Goal: Transaction & Acquisition: Purchase product/service

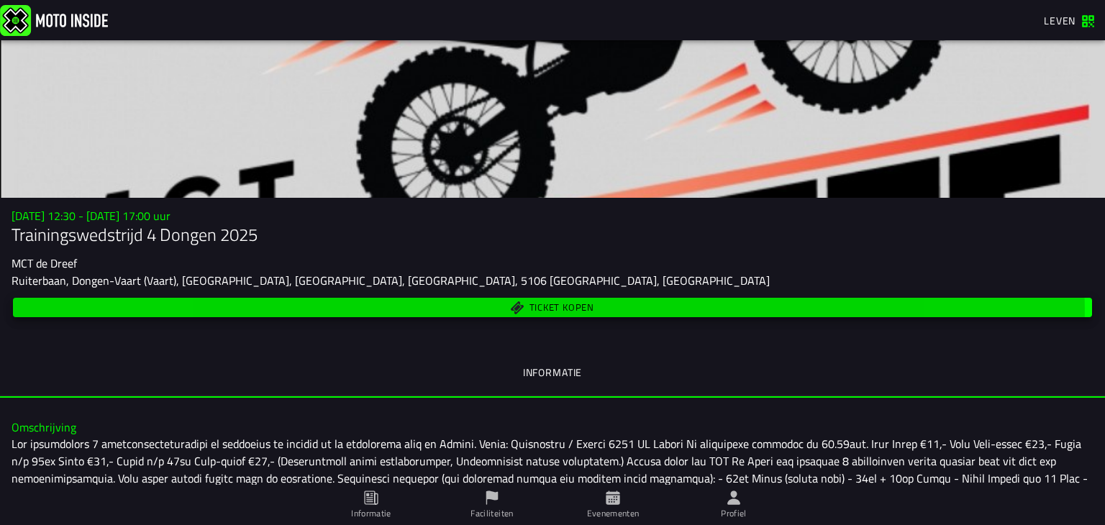
click at [544, 304] on font "Ticket kopen" at bounding box center [561, 307] width 65 height 14
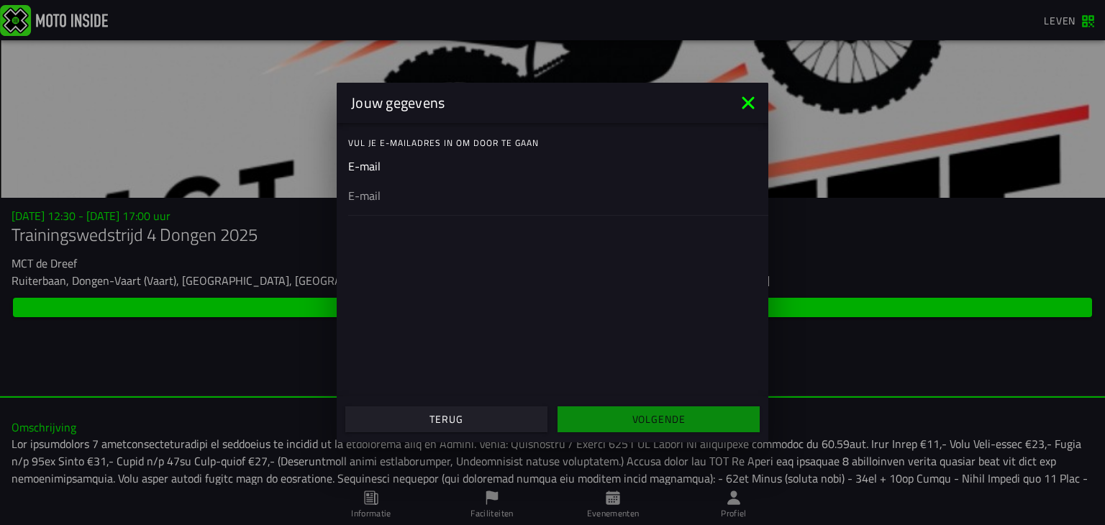
click at [383, 165] on ion-input "E-mail" at bounding box center [552, 187] width 409 height 58
click at [395, 163] on ion-input "E-mail" at bounding box center [552, 187] width 409 height 58
click at [387, 193] on div at bounding box center [552, 178] width 409 height 40
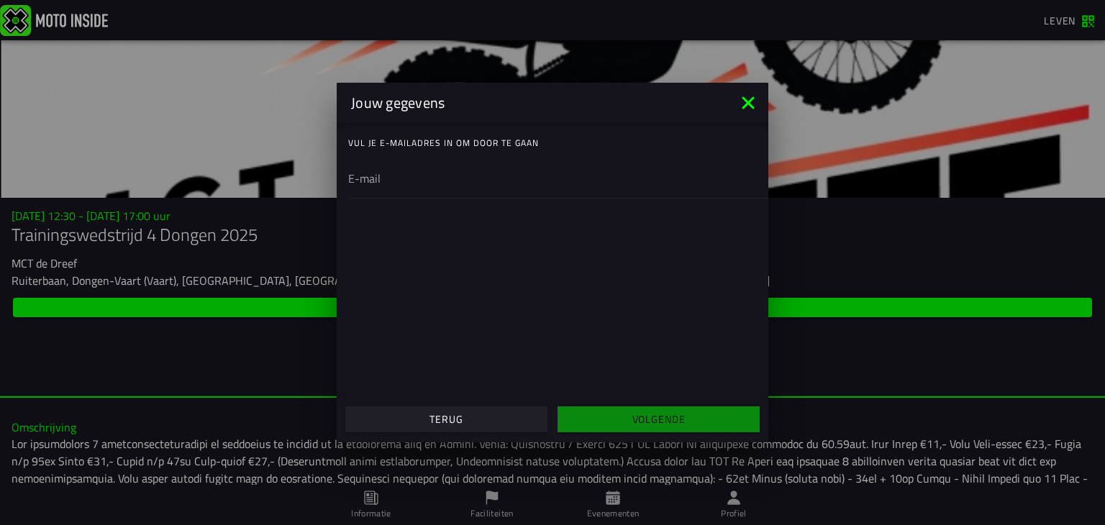
click at [387, 187] on input "email" at bounding box center [552, 178] width 409 height 17
type input "[EMAIL_ADDRESS][DOMAIN_NAME]"
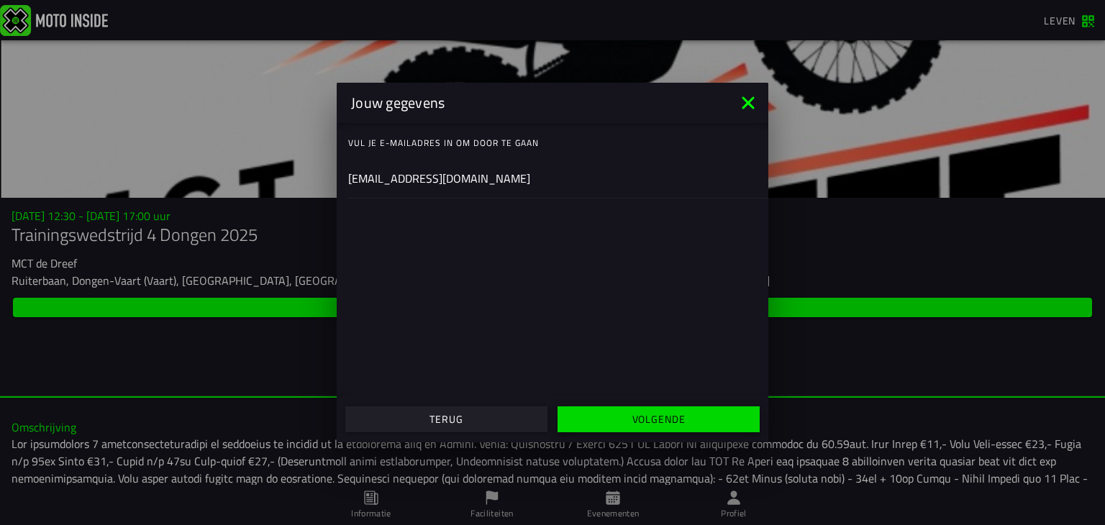
click at [634, 416] on font "Volgende" at bounding box center [658, 418] width 53 height 15
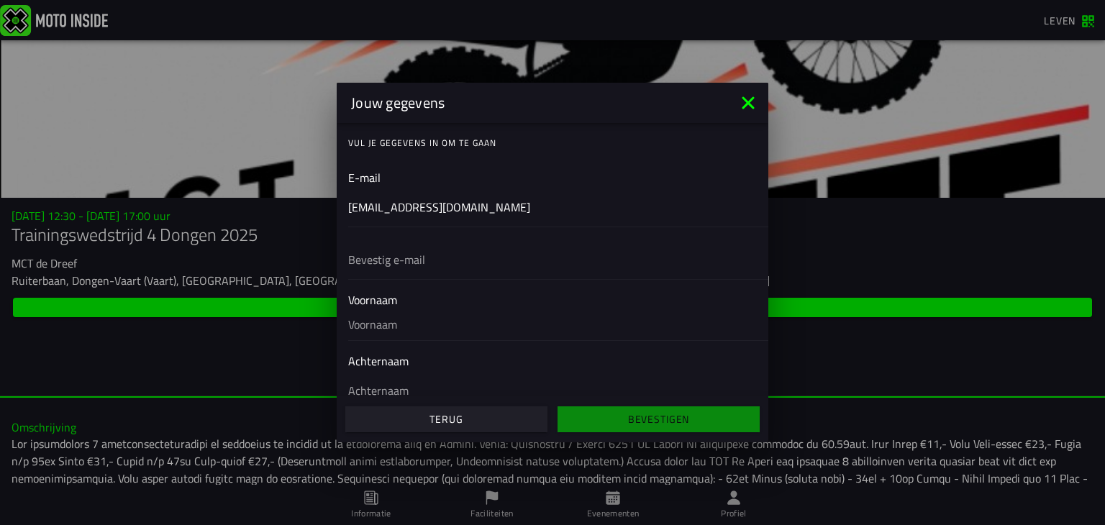
click at [437, 275] on div at bounding box center [552, 259] width 409 height 40
click at [437, 268] on input "text" at bounding box center [552, 259] width 409 height 17
type input "[EMAIL_ADDRESS][DOMAIN_NAME]"
type input "[PERSON_NAME]"
type input "Woerkum"
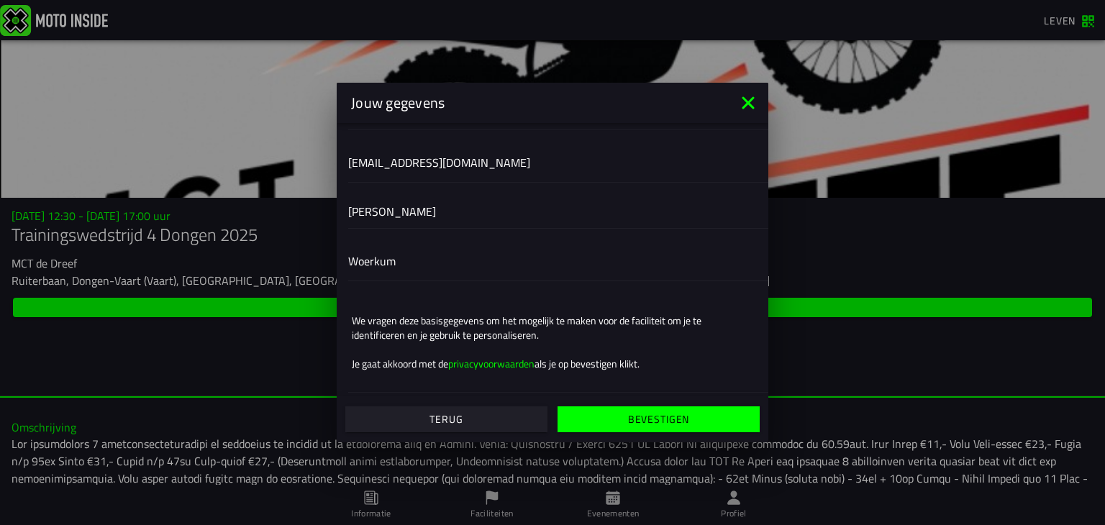
scroll to position [99, 0]
click at [651, 421] on font "Bevestigen" at bounding box center [658, 418] width 61 height 15
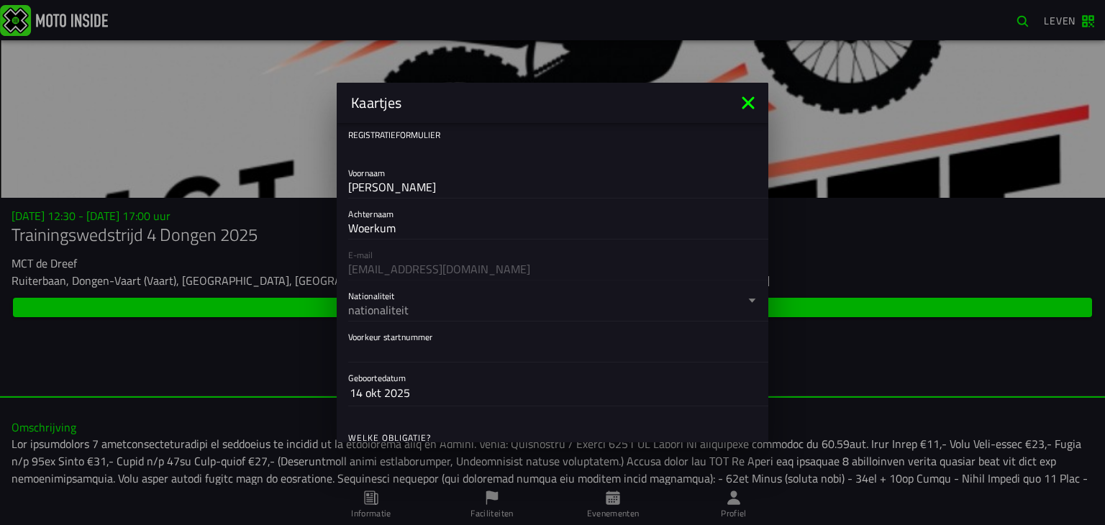
click at [418, 306] on div "nationaliteit" at bounding box center [546, 309] width 396 height 17
click at [418, 306] on button "Nationaliteit nationaliteit" at bounding box center [552, 300] width 409 height 40
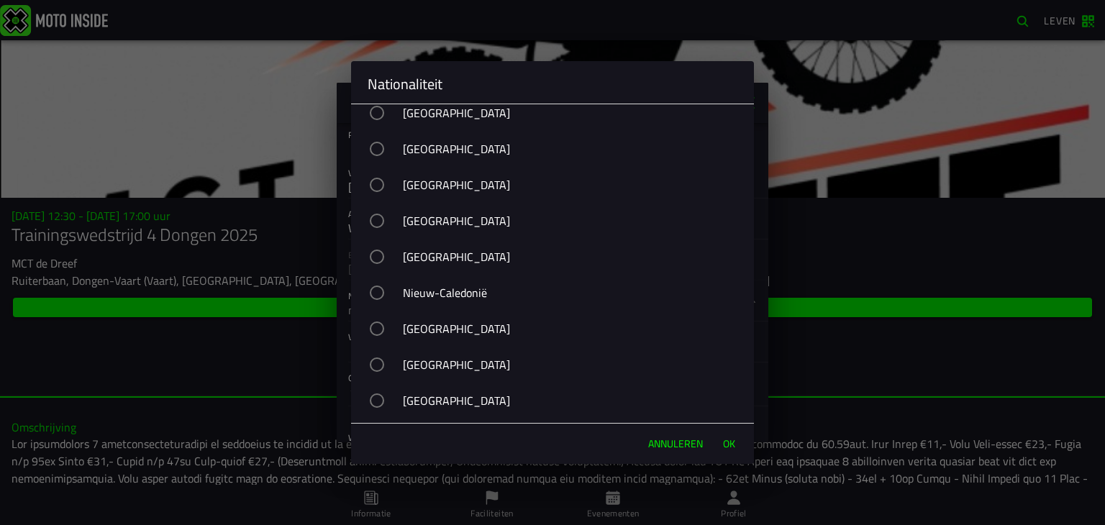
scroll to position [5521, 0]
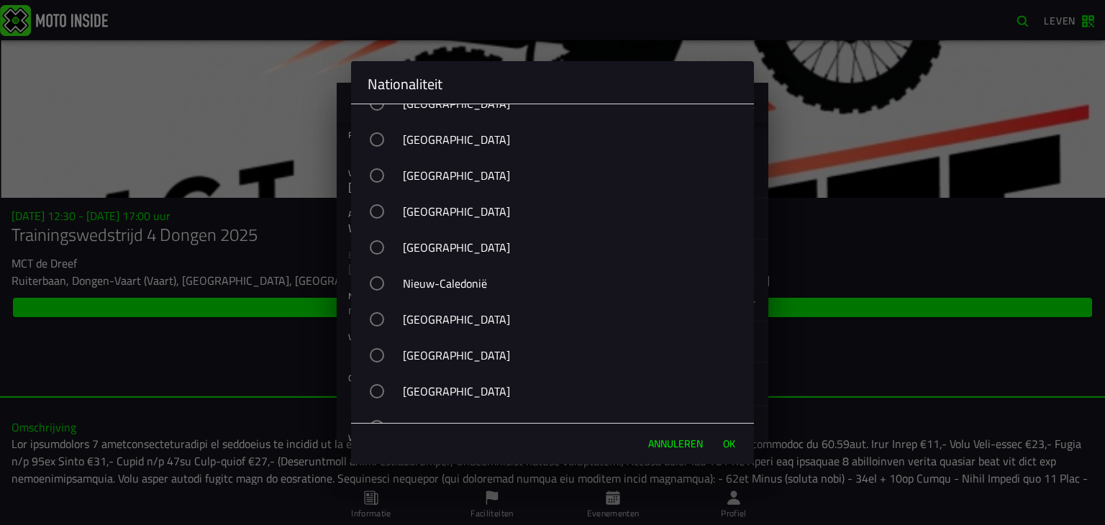
click at [384, 255] on div "button" at bounding box center [377, 247] width 14 height 14
click at [723, 442] on font "OK" at bounding box center [729, 443] width 12 height 15
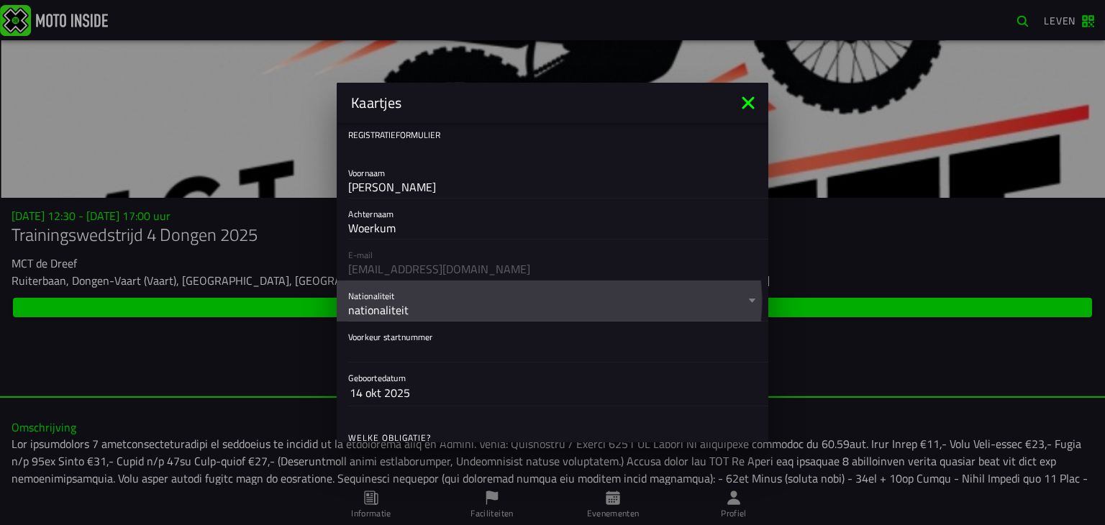
click at [409, 304] on div "nationaliteit" at bounding box center [546, 309] width 396 height 17
click at [409, 304] on button "Nationaliteit nationaliteit" at bounding box center [552, 300] width 409 height 40
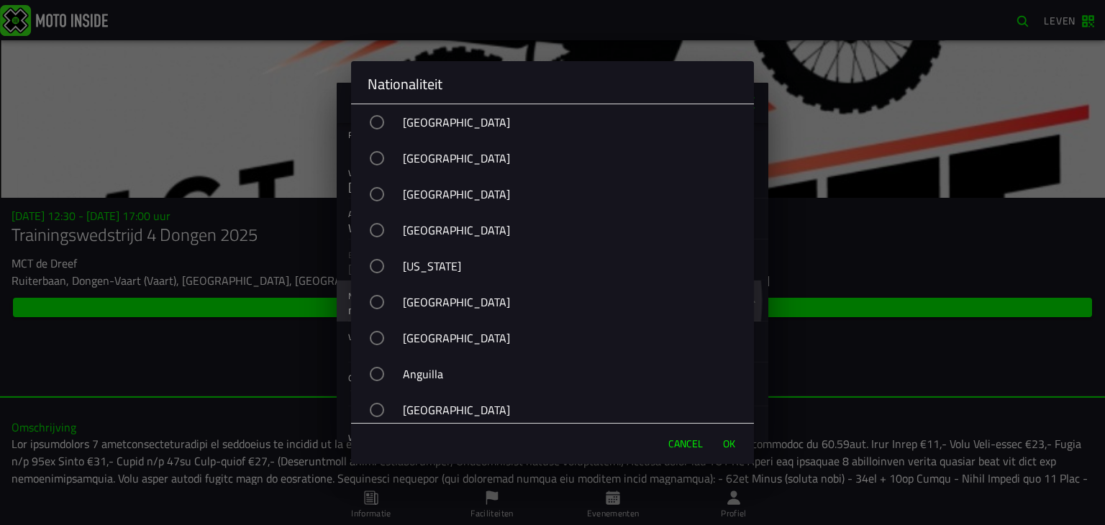
scroll to position [5595, 0]
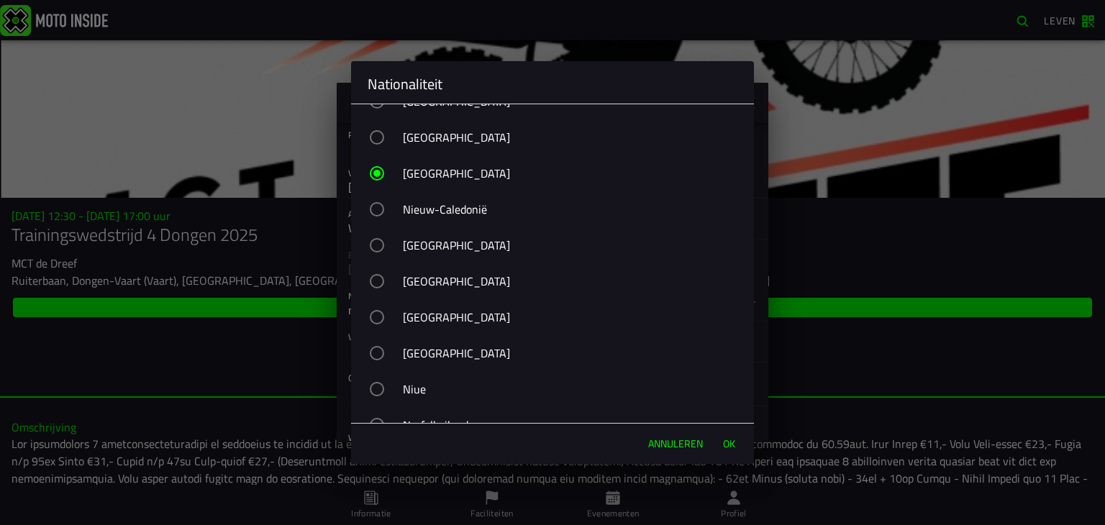
click at [723, 442] on font "OK" at bounding box center [729, 443] width 12 height 15
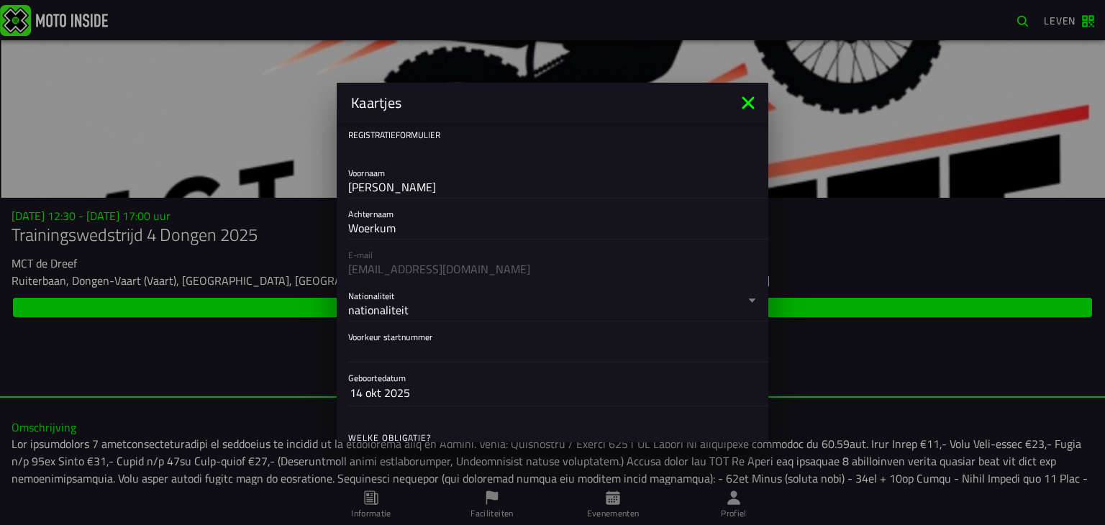
click at [396, 343] on input "Voorkeur startnummer" at bounding box center [552, 350] width 409 height 17
type input "79"
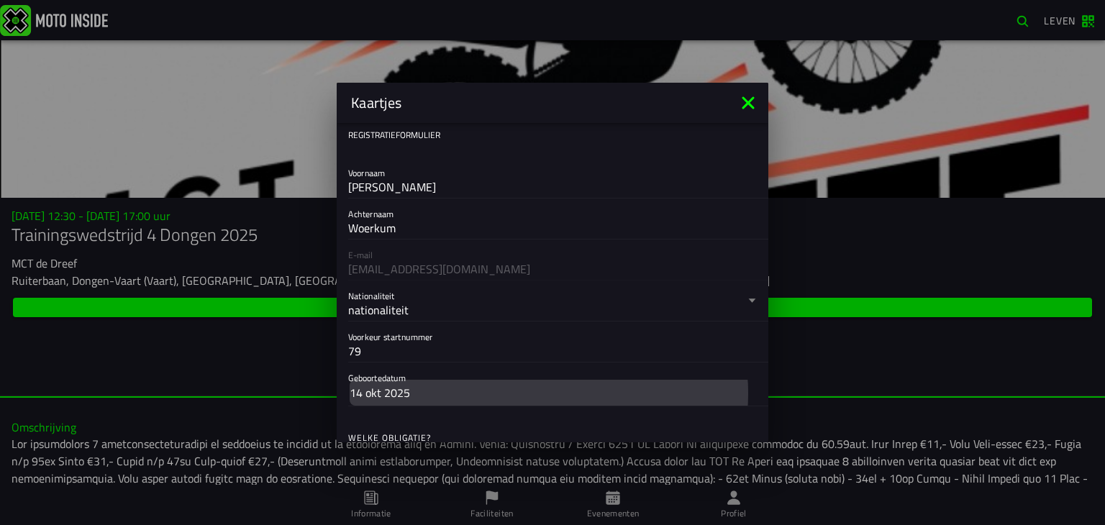
click at [424, 391] on button "14 okt 2025" at bounding box center [553, 393] width 406 height 26
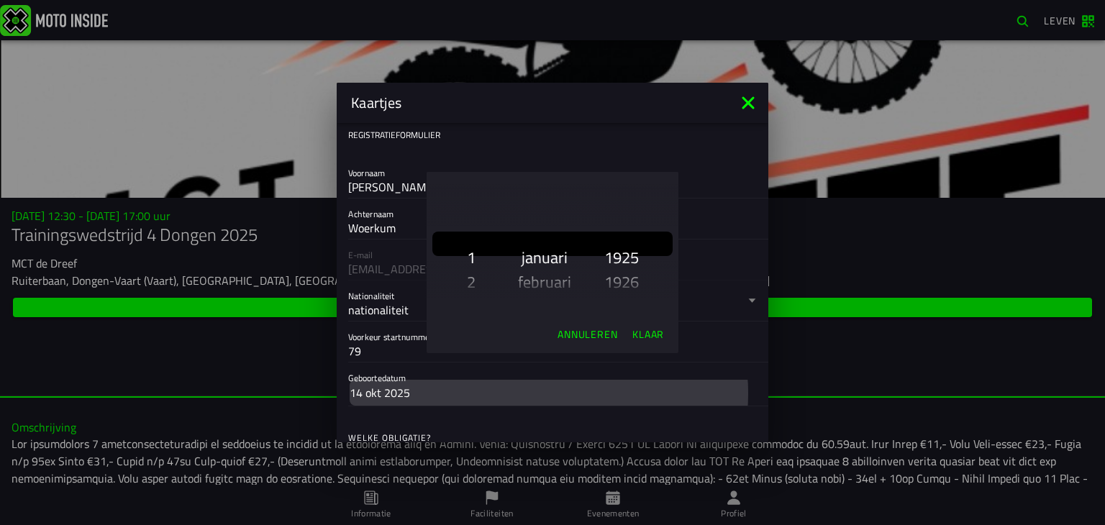
scroll to position [2459, 0]
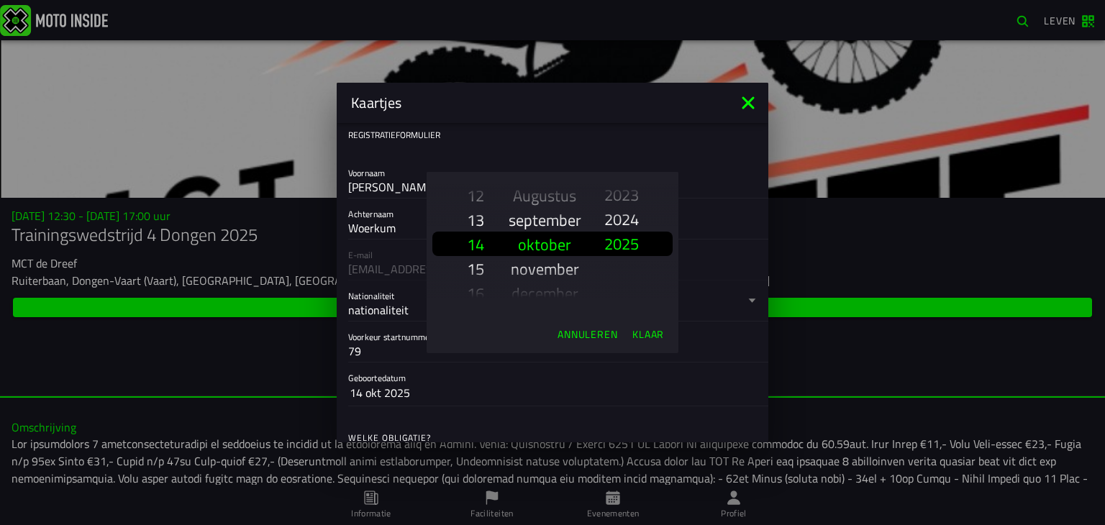
drag, startPoint x: 422, startPoint y: 386, endPoint x: 414, endPoint y: 396, distance: 12.8
click at [414, 396] on ion-backdrop at bounding box center [552, 262] width 1105 height 525
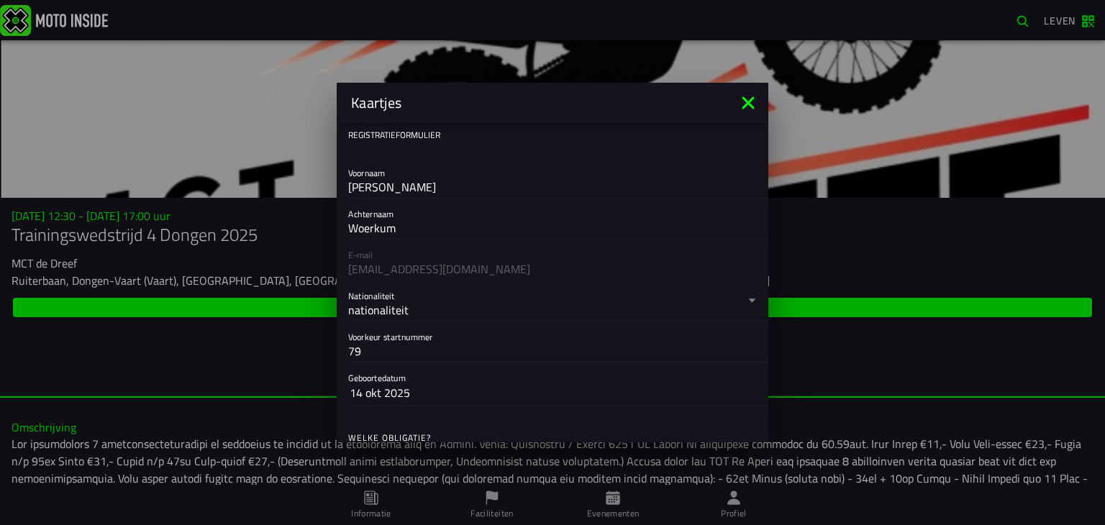
click at [414, 396] on button "14 okt 2025" at bounding box center [553, 393] width 406 height 26
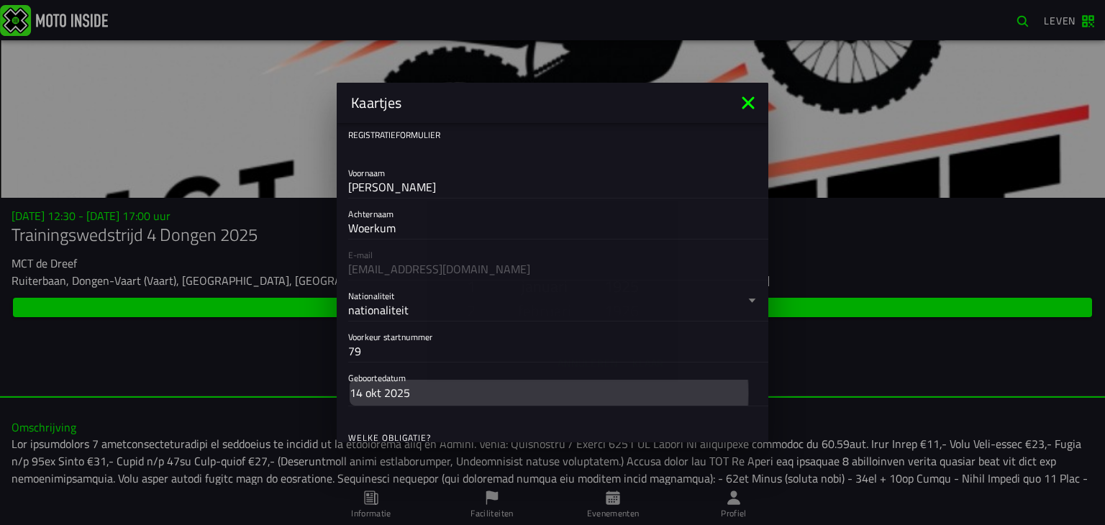
click at [414, 396] on ion-modal "Annuleren Klaar" at bounding box center [552, 262] width 1105 height 525
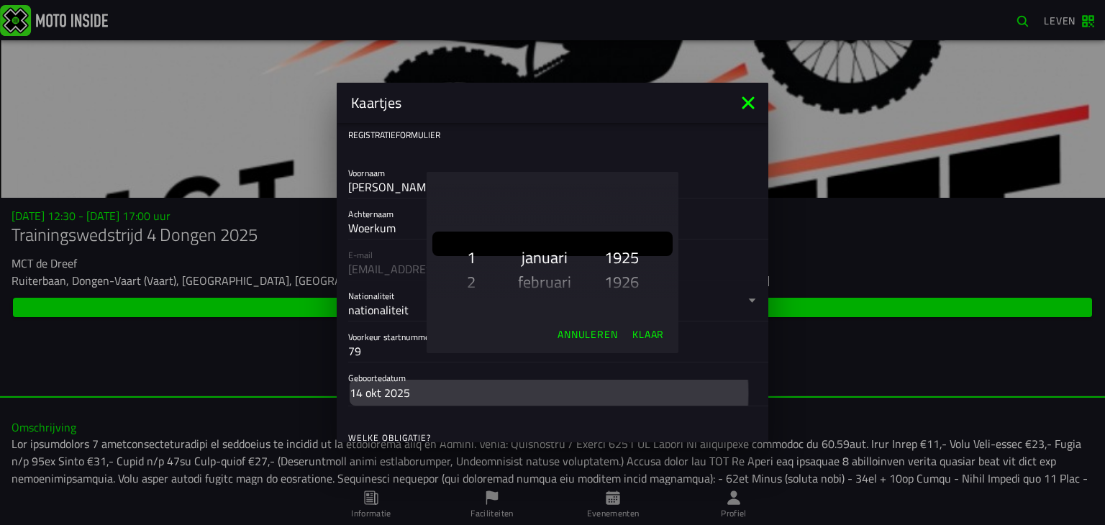
scroll to position [2459, 0]
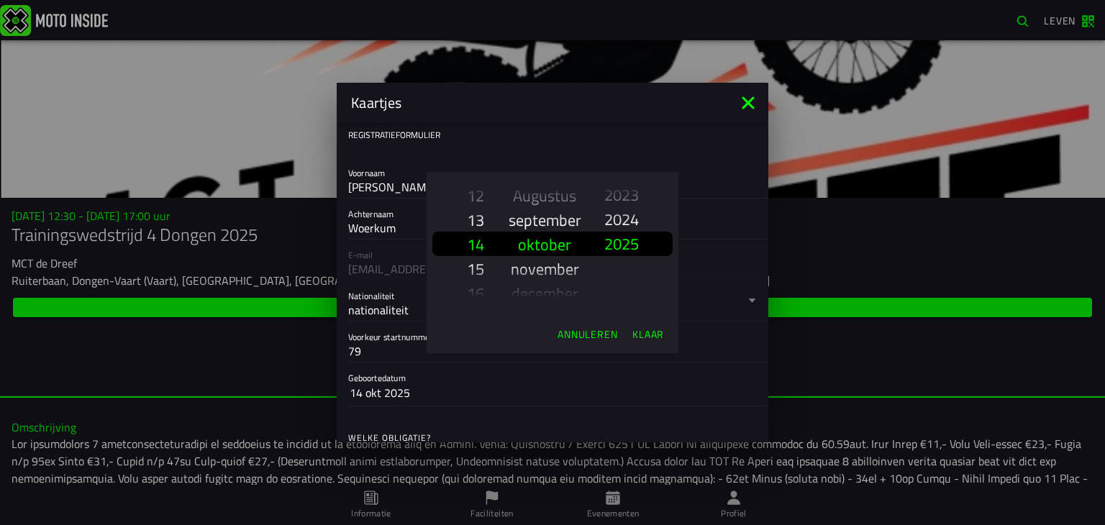
click at [761, 433] on ion-backdrop at bounding box center [552, 262] width 1105 height 525
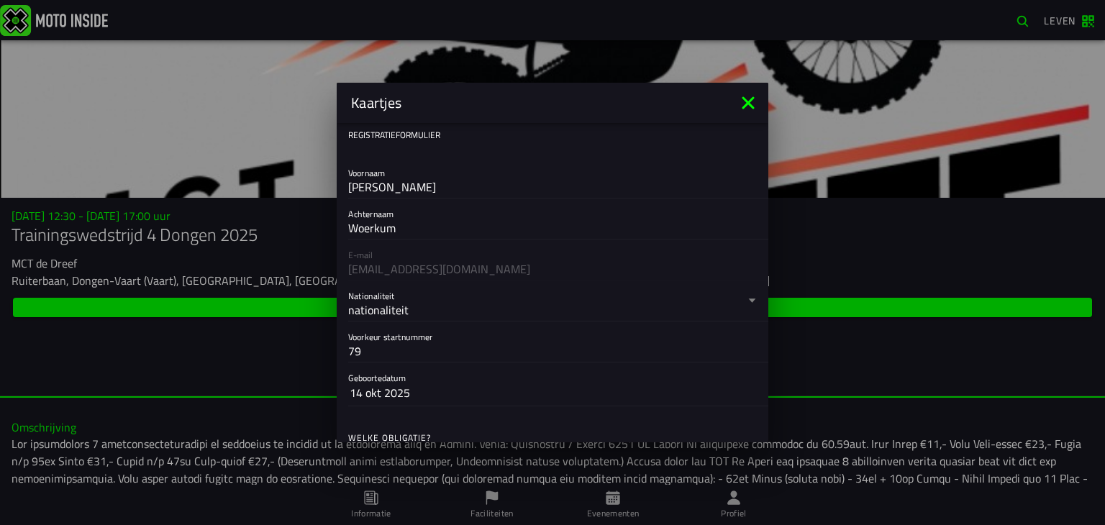
click at [761, 433] on ion-backdrop at bounding box center [552, 262] width 1105 height 525
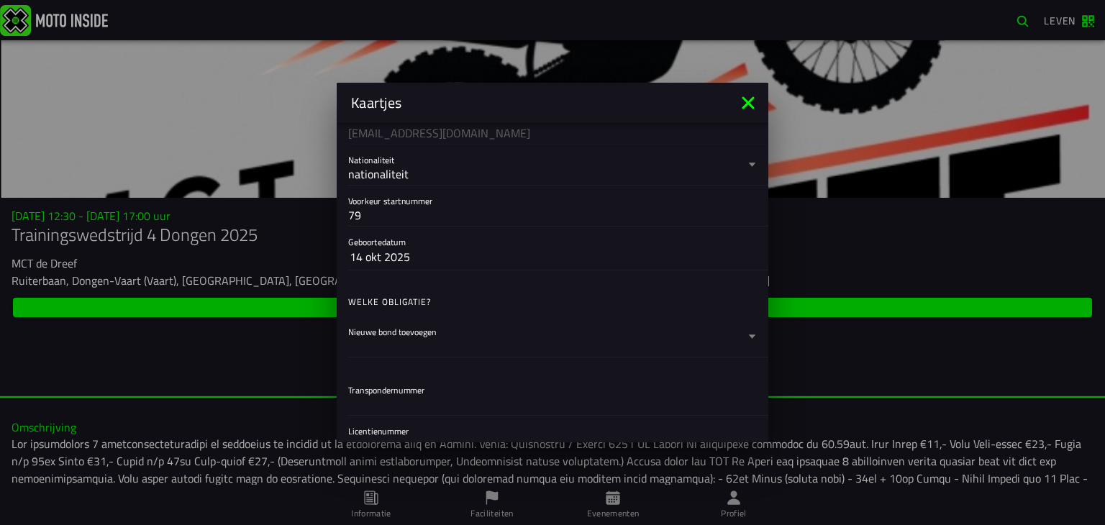
scroll to position [144, 0]
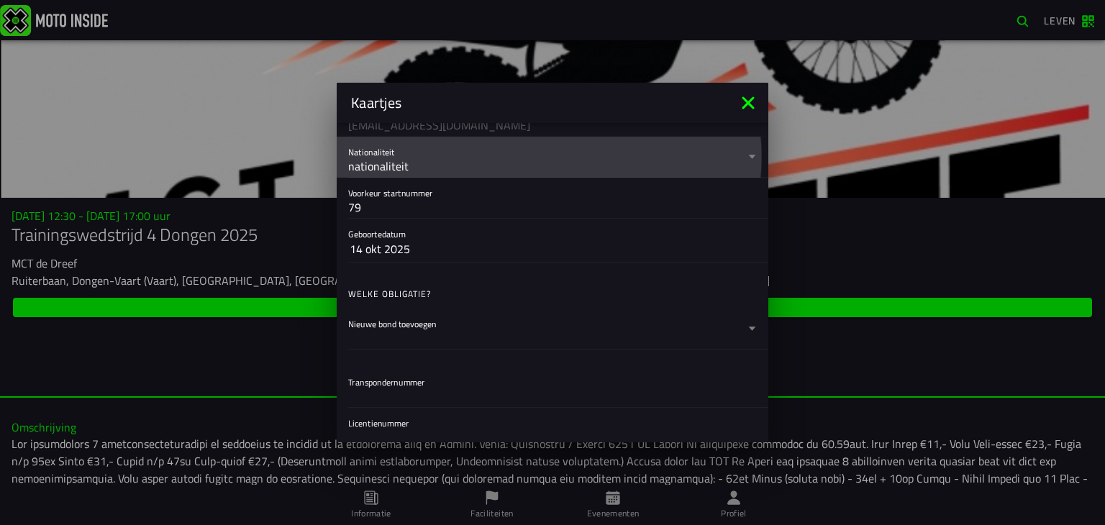
click at [410, 163] on div "nationaliteit" at bounding box center [546, 166] width 396 height 17
click at [410, 163] on button "Nationaliteit nationaliteit" at bounding box center [552, 157] width 409 height 40
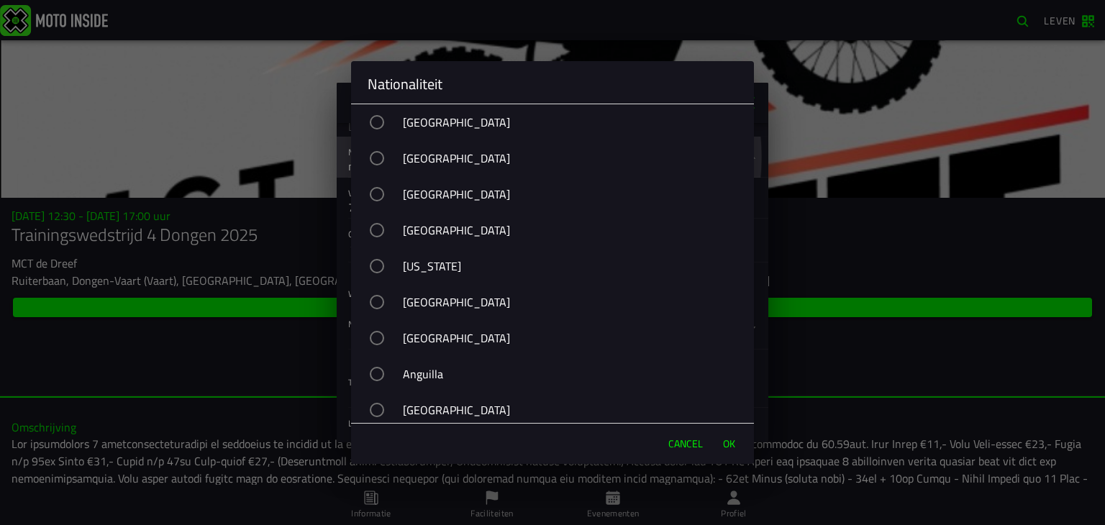
scroll to position [5595, 0]
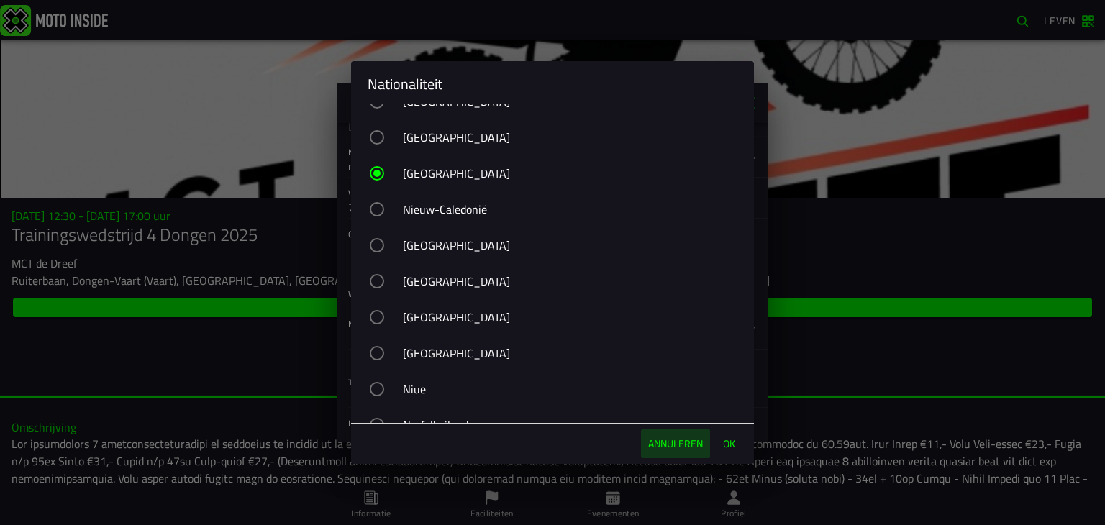
click at [652, 442] on font "Annuleren" at bounding box center [675, 443] width 55 height 15
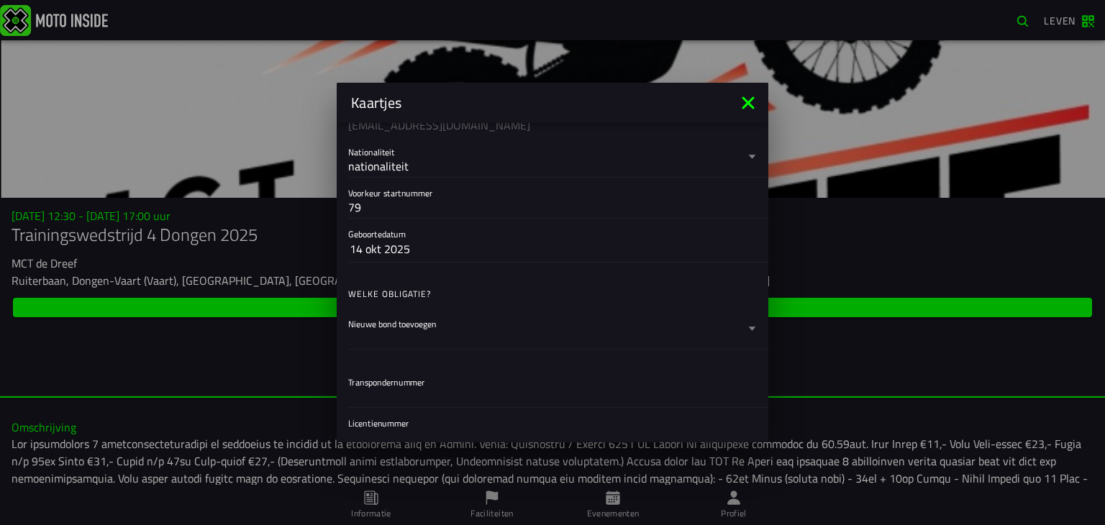
click at [408, 158] on div "nationaliteit" at bounding box center [546, 166] width 396 height 17
click at [408, 158] on button "Nationaliteit nationaliteit" at bounding box center [552, 157] width 409 height 40
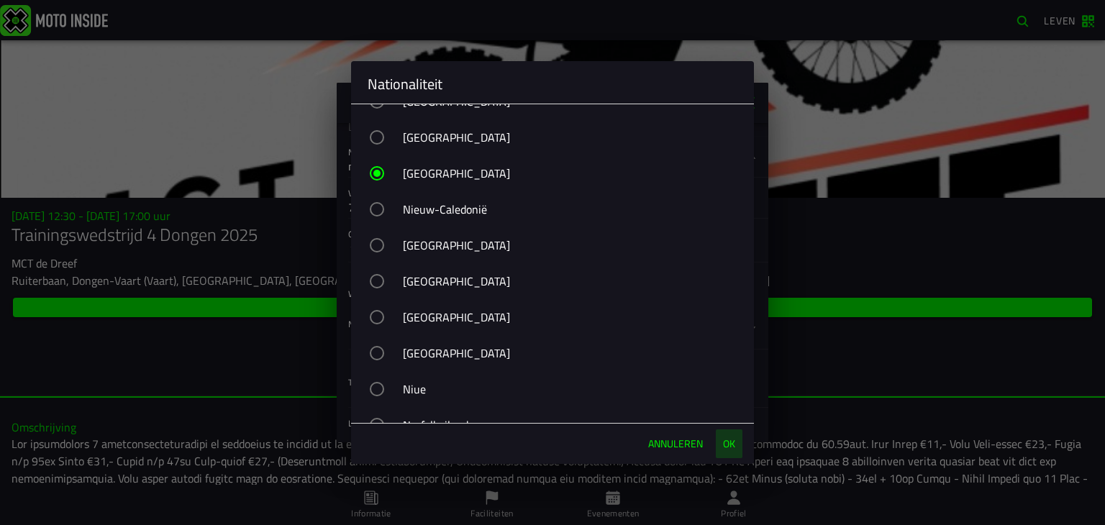
click at [723, 444] on font "OK" at bounding box center [729, 443] width 12 height 15
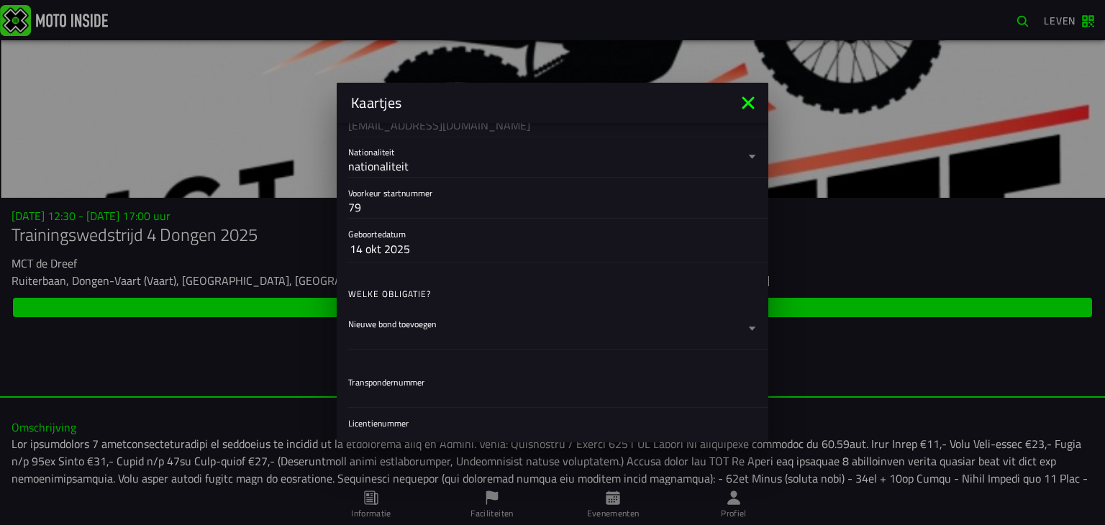
click at [708, 444] on ion-backdrop at bounding box center [552, 262] width 1105 height 525
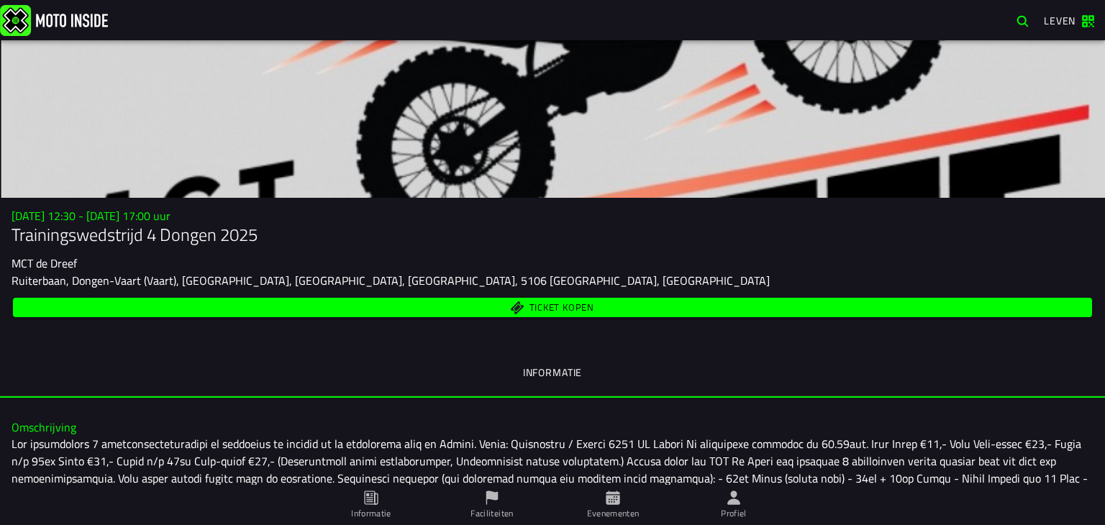
click at [589, 309] on span "Ticket kopen" at bounding box center [553, 308] width 1062 height 14
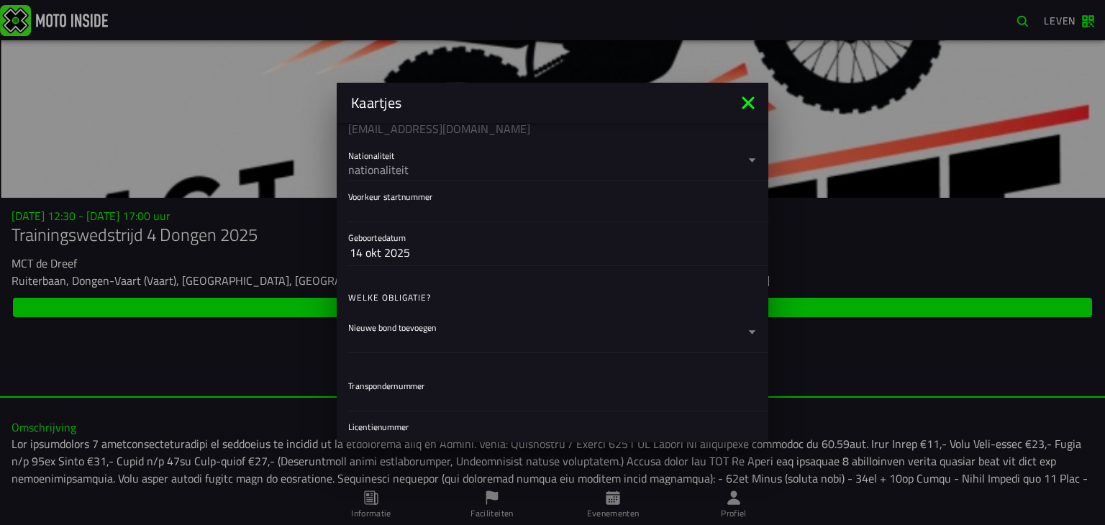
scroll to position [173, 0]
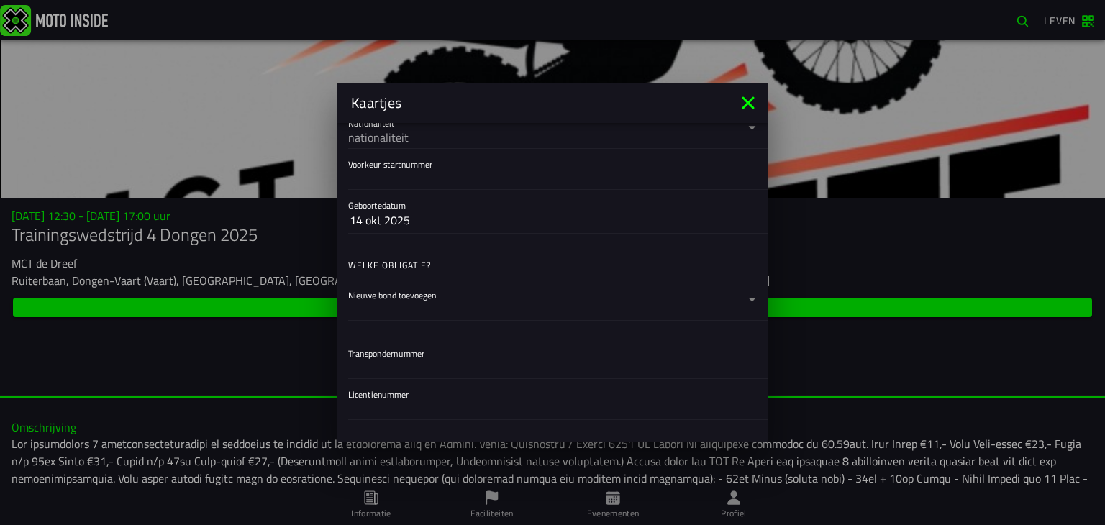
click at [460, 175] on input "Voorkeur startnummer" at bounding box center [552, 178] width 409 height 17
type input "79"
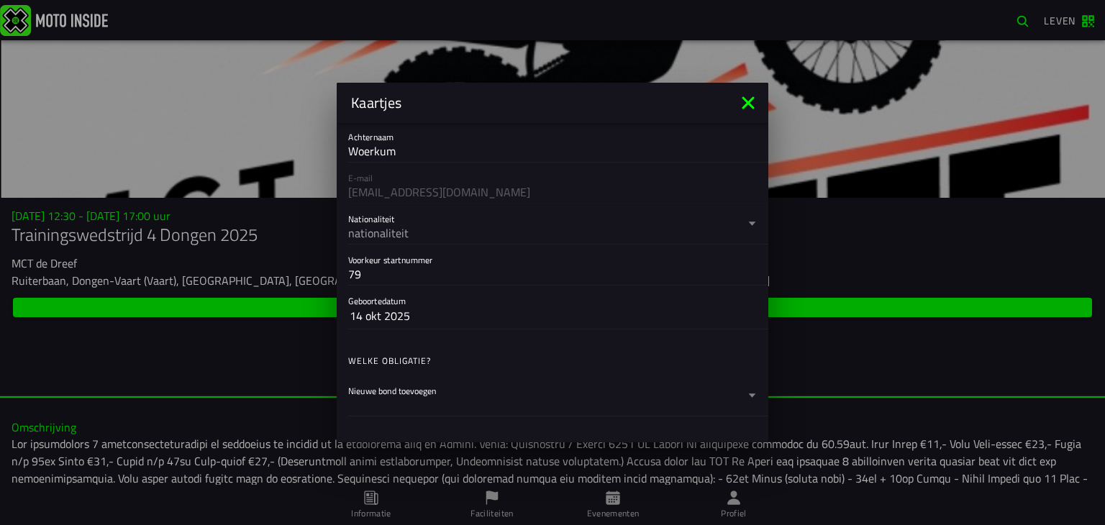
scroll to position [58, 0]
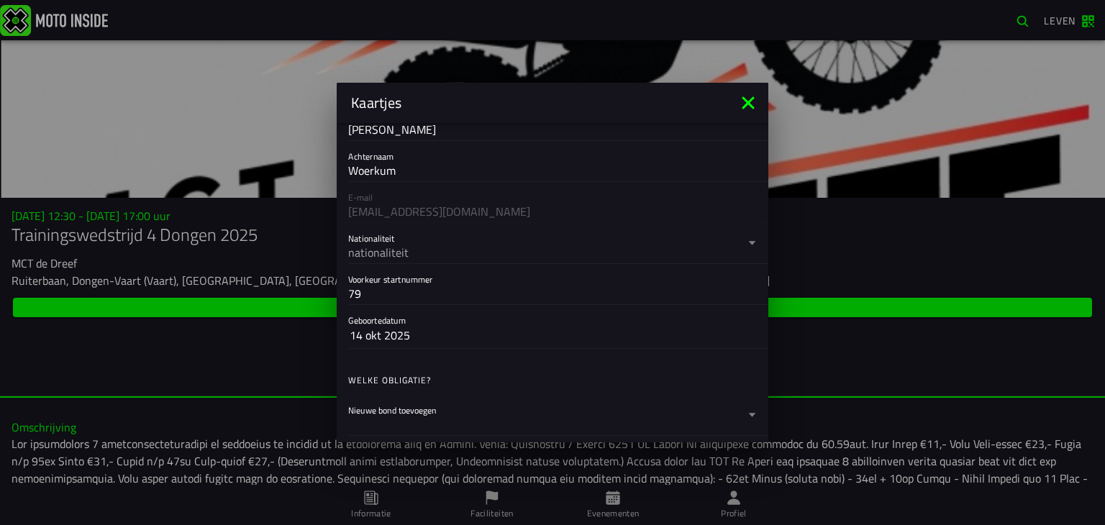
click at [460, 205] on div "E-mail [EMAIL_ADDRESS][DOMAIN_NAME]" at bounding box center [553, 202] width 432 height 41
click at [377, 205] on div "E-mail [EMAIL_ADDRESS][DOMAIN_NAME]" at bounding box center [553, 202] width 432 height 41
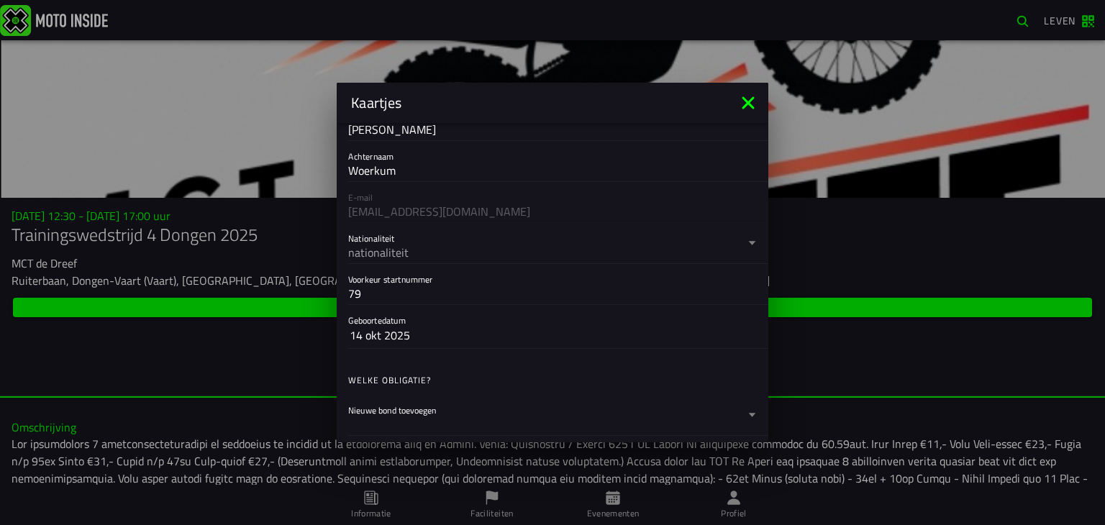
click at [377, 205] on div "E-mail [EMAIL_ADDRESS][DOMAIN_NAME]" at bounding box center [553, 202] width 432 height 41
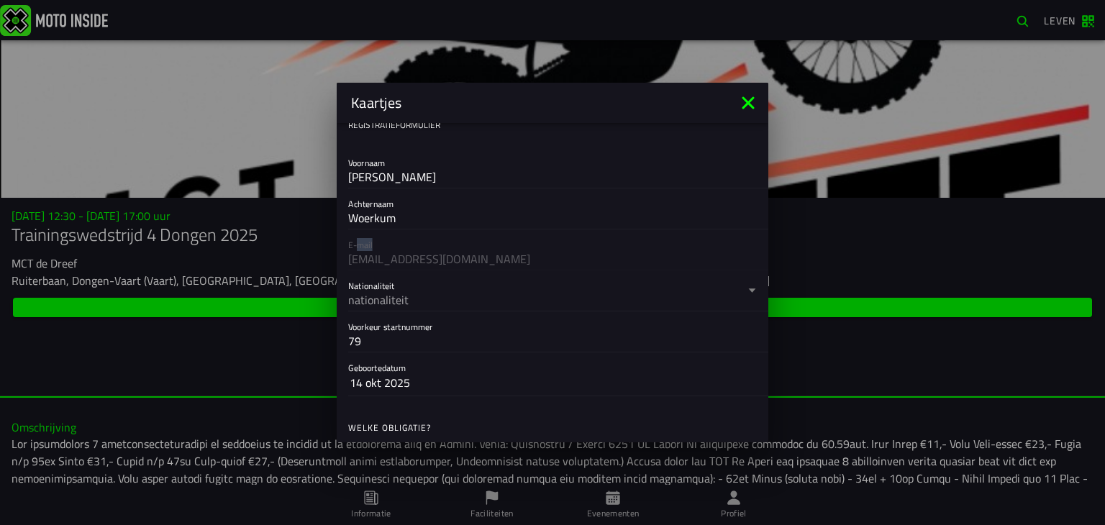
scroll to position [0, 0]
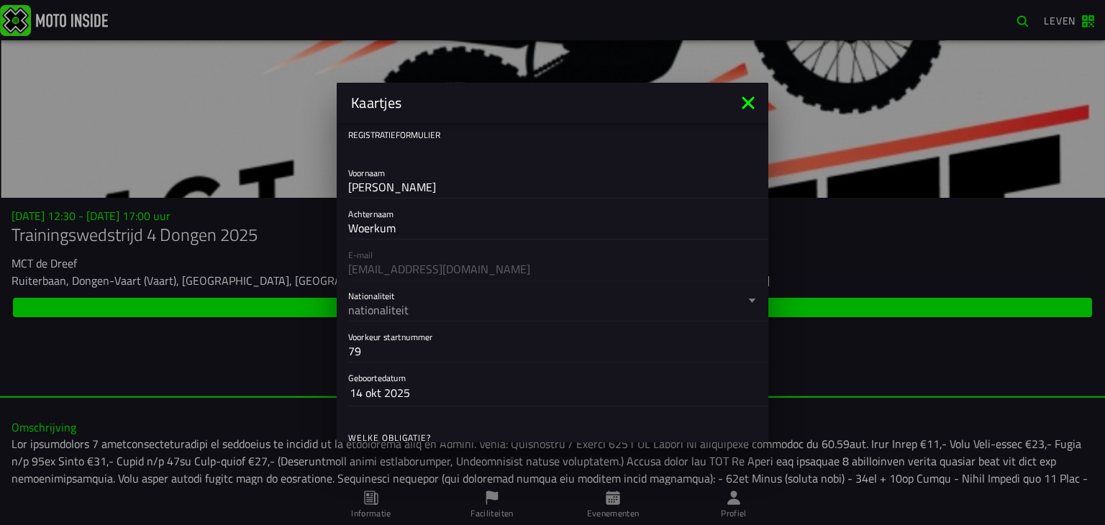
click at [436, 268] on div "E-mail [EMAIL_ADDRESS][DOMAIN_NAME]" at bounding box center [553, 259] width 432 height 41
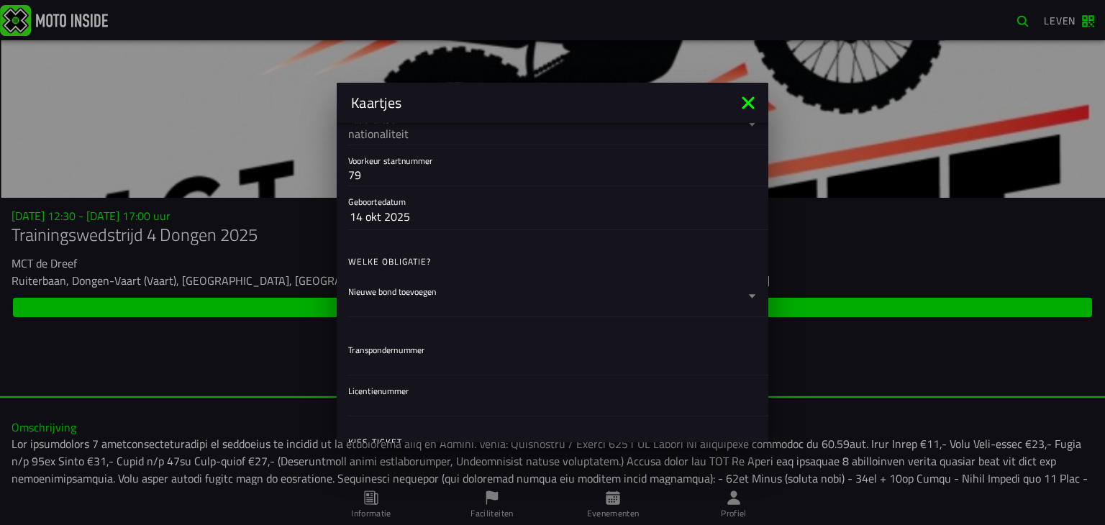
scroll to position [201, 0]
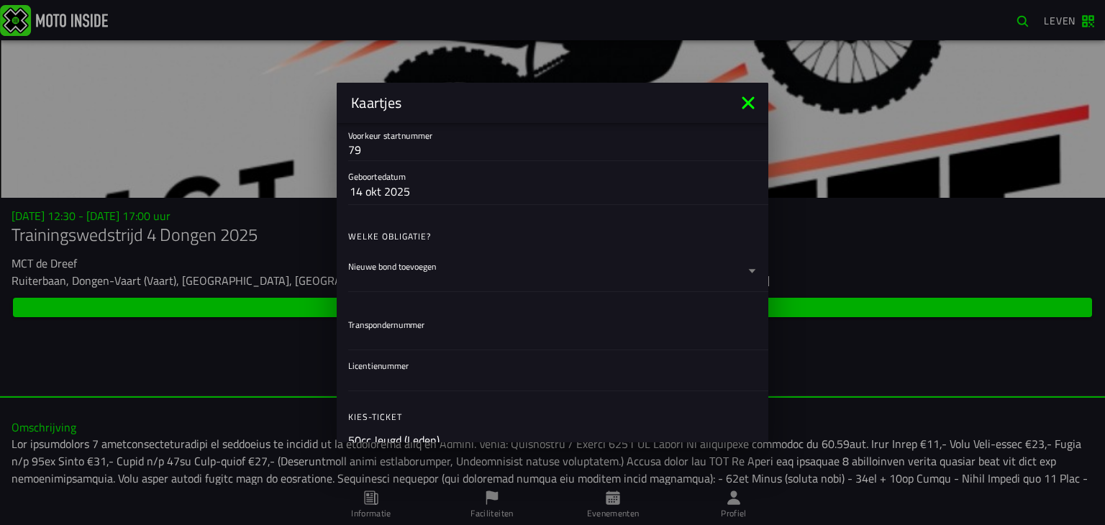
click at [426, 188] on button "14 okt 2025" at bounding box center [553, 191] width 406 height 26
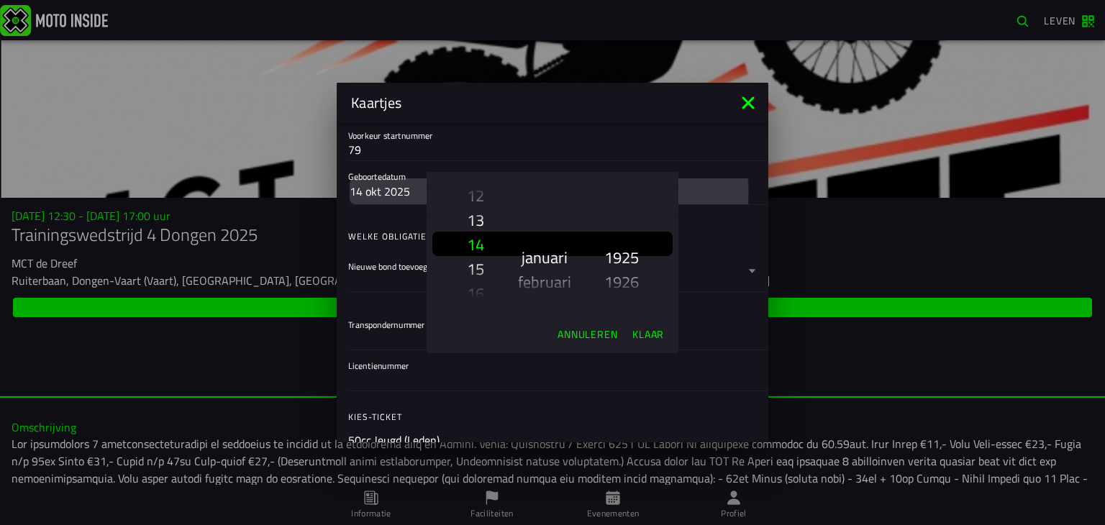
scroll to position [2459, 0]
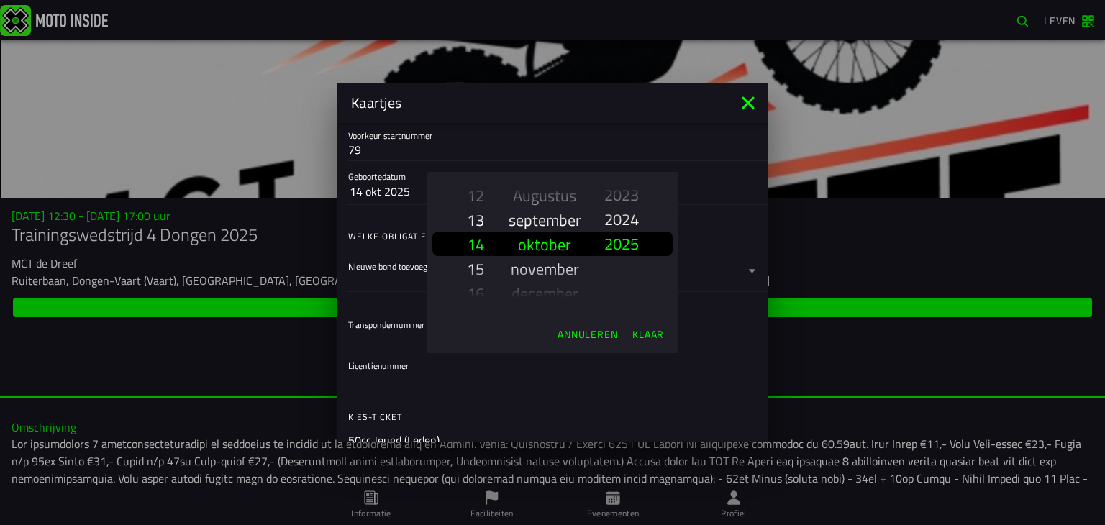
click at [659, 188] on ion-picker "1 2 3 4 5 6 7 8 9 10 11 12 13 14 15 16 17 18 19 20 21 22 23 24 25 26 27 28 29 3…" at bounding box center [552, 244] width 252 height 144
click at [710, 183] on ion-backdrop at bounding box center [552, 262] width 1105 height 525
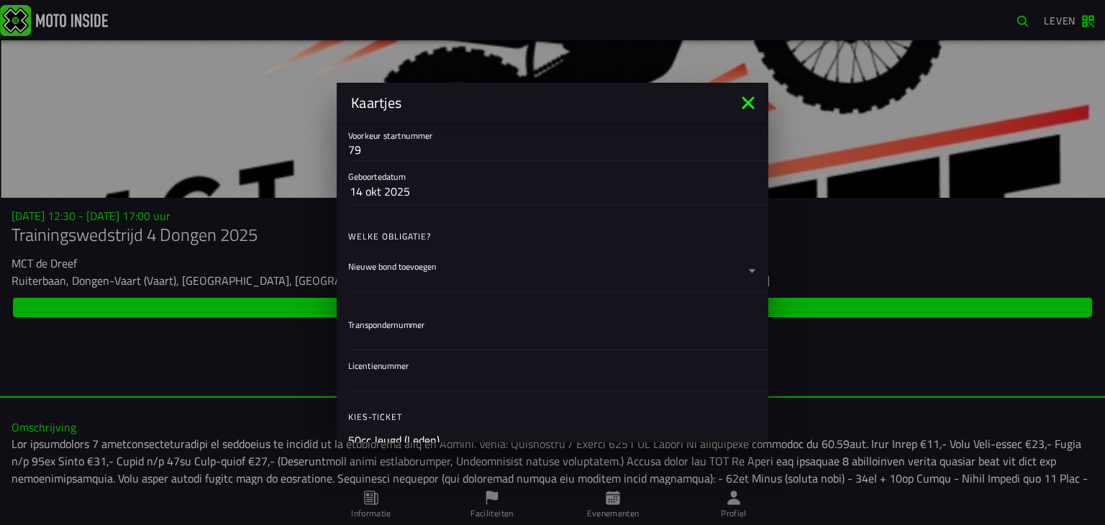
click at [522, 243] on div "Welke obligatie?" at bounding box center [558, 236] width 420 height 29
click at [442, 186] on button "14 okt 2025" at bounding box center [553, 191] width 406 height 26
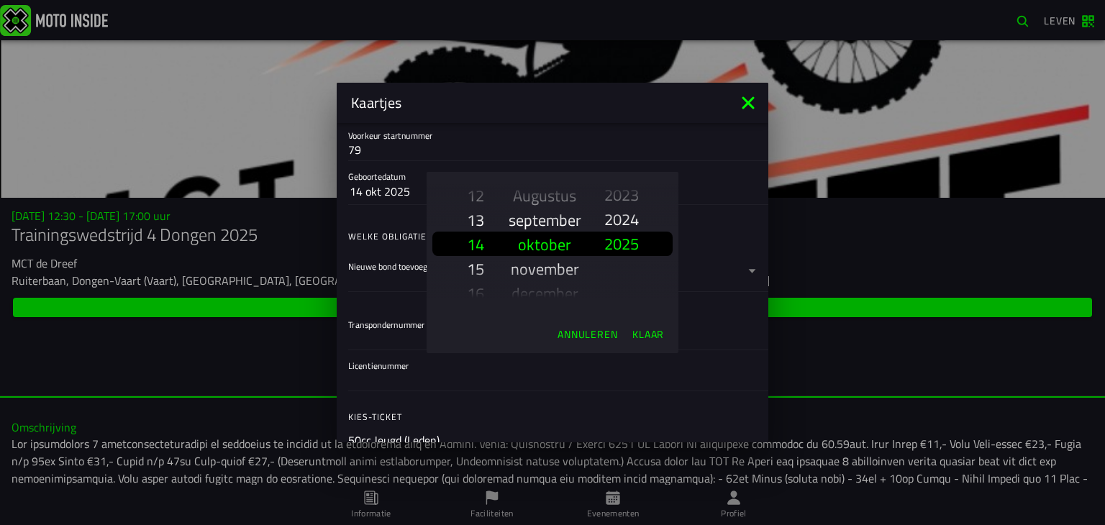
scroll to position [160, 0]
drag, startPoint x: 495, startPoint y: 260, endPoint x: 506, endPoint y: 242, distance: 20.4
click at [0, 0] on slot "1 2 3 4 5 6 7 8 9 10 11 12 13 14 15 16 17 18 19 20 21 22 23 24 25 26 27 28 29 3…" at bounding box center [0, 0] width 0 height 0
click at [674, 196] on ion-picker "1 2 3 4 5 6 7 8 9 10 11 12 13 14 15 16 17 18 19 20 21 22 23 24 25 26 27 28 29 3…" at bounding box center [552, 244] width 252 height 144
click at [763, 130] on ion-backdrop at bounding box center [552, 262] width 1105 height 525
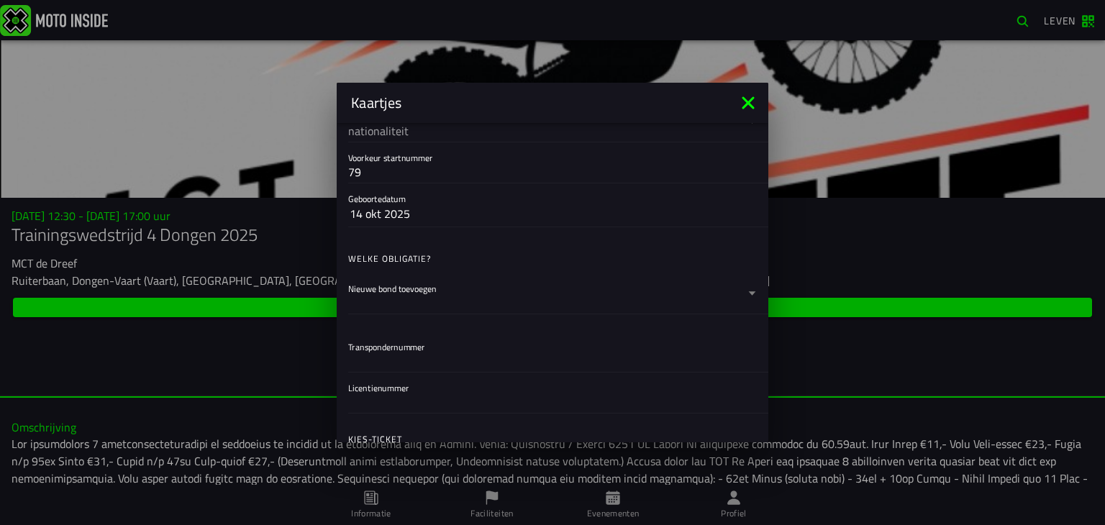
scroll to position [173, 0]
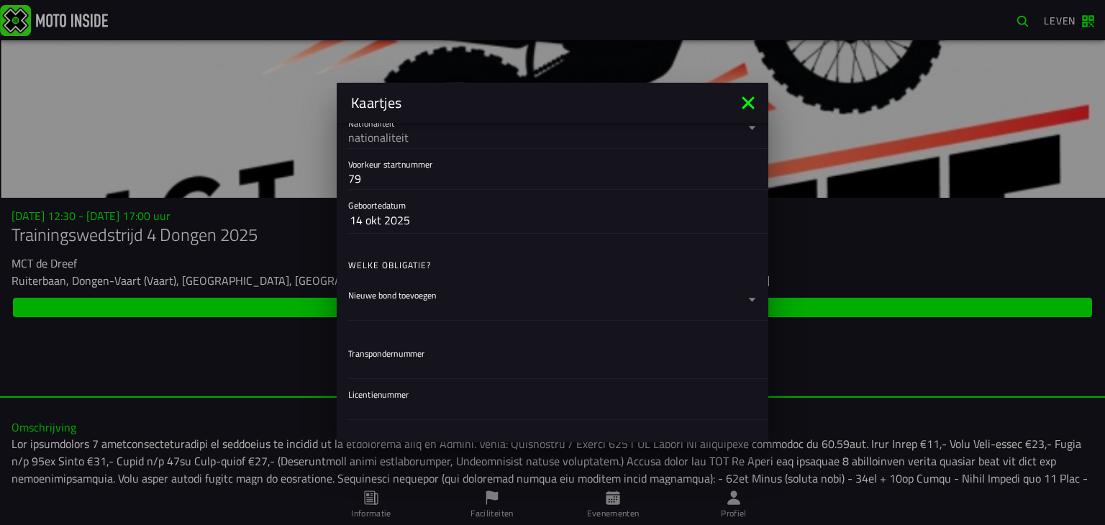
click at [454, 226] on button "14 okt 2025" at bounding box center [553, 220] width 406 height 26
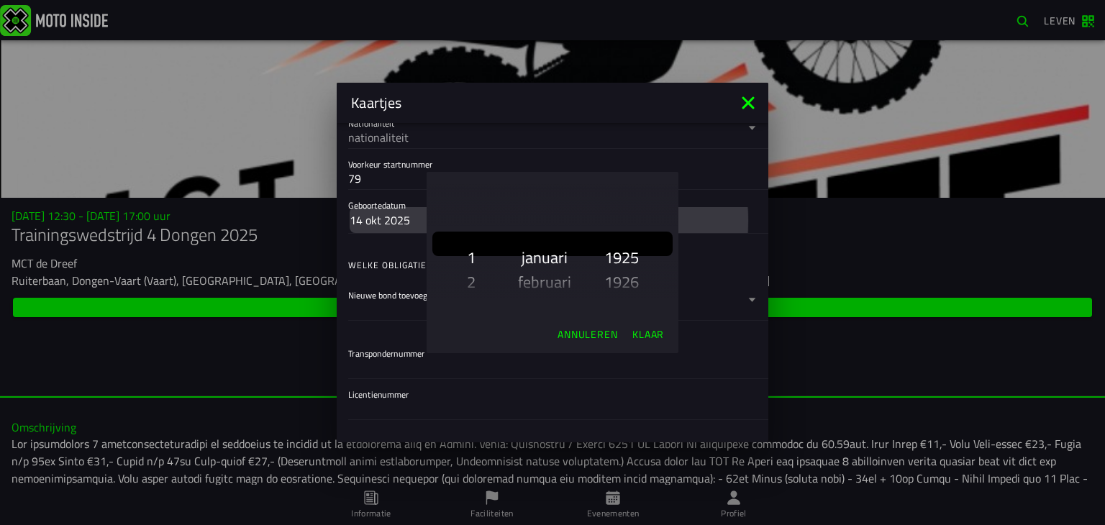
scroll to position [233, 0]
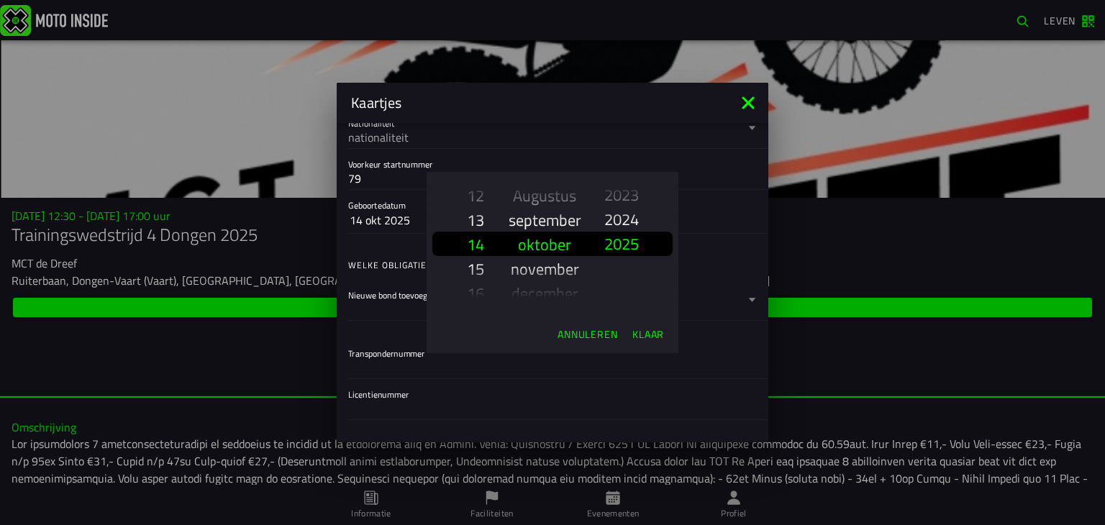
click at [406, 219] on ion-backdrop at bounding box center [552, 262] width 1105 height 525
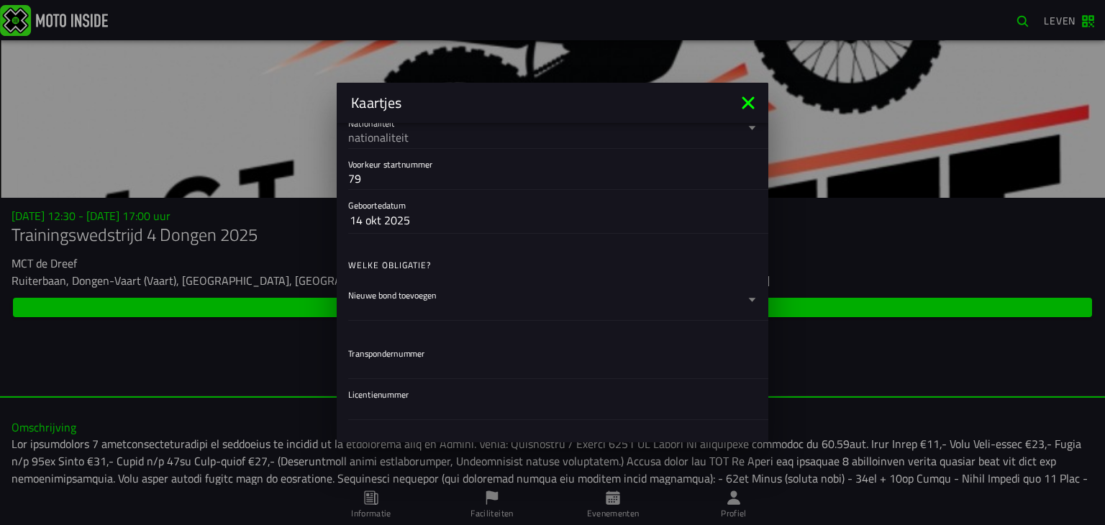
click at [406, 219] on font "14 okt 2025" at bounding box center [380, 219] width 60 height 17
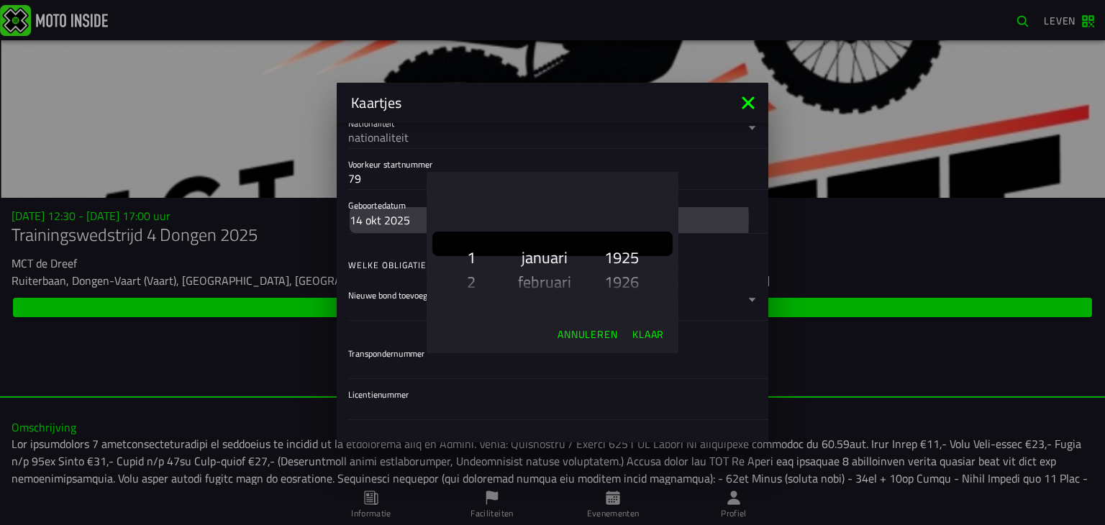
click at [406, 219] on ion-modal "Annuleren Klaar" at bounding box center [552, 262] width 1105 height 525
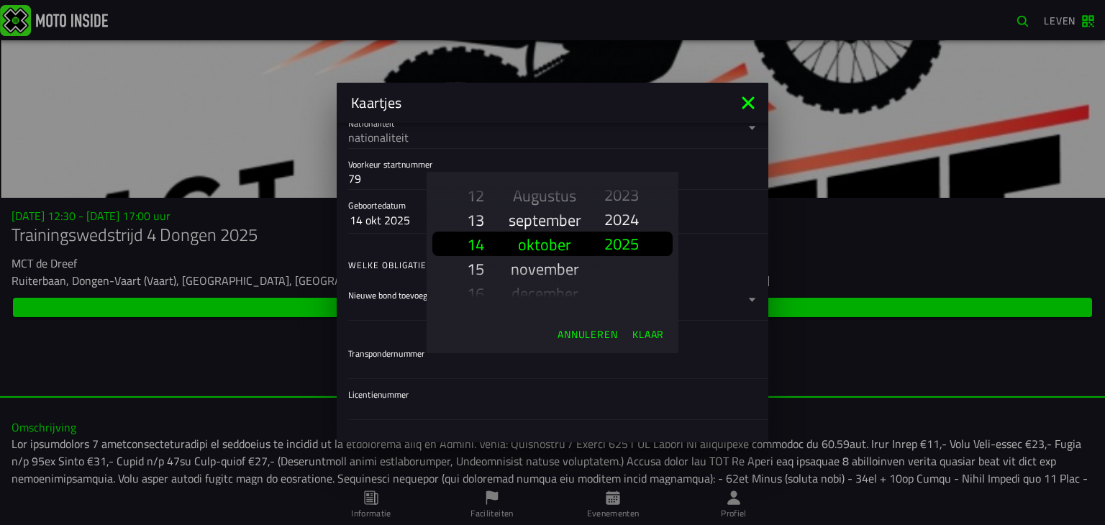
click at [406, 219] on ion-backdrop at bounding box center [552, 262] width 1105 height 525
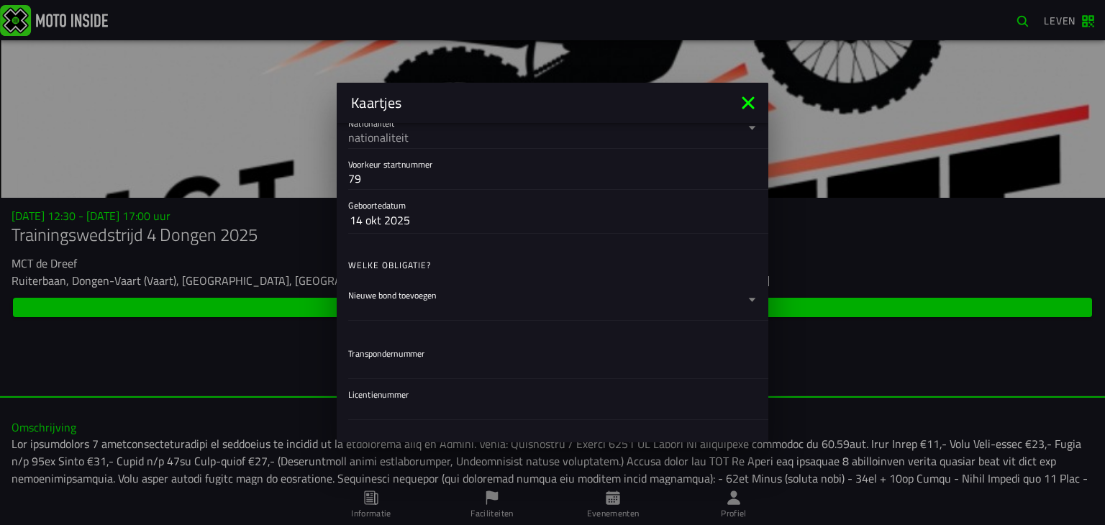
click at [406, 219] on font "14 okt 2025" at bounding box center [380, 219] width 60 height 17
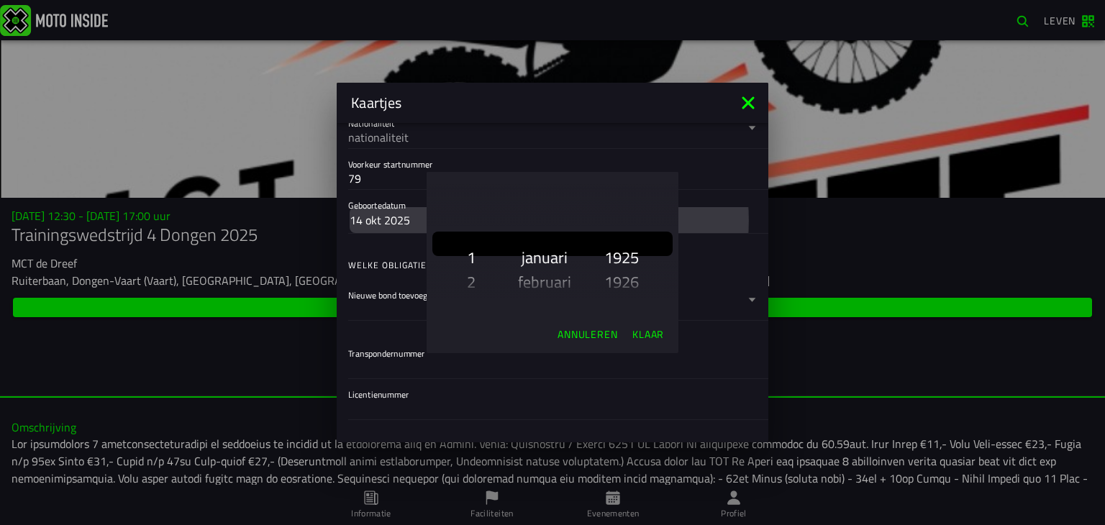
scroll to position [233, 0]
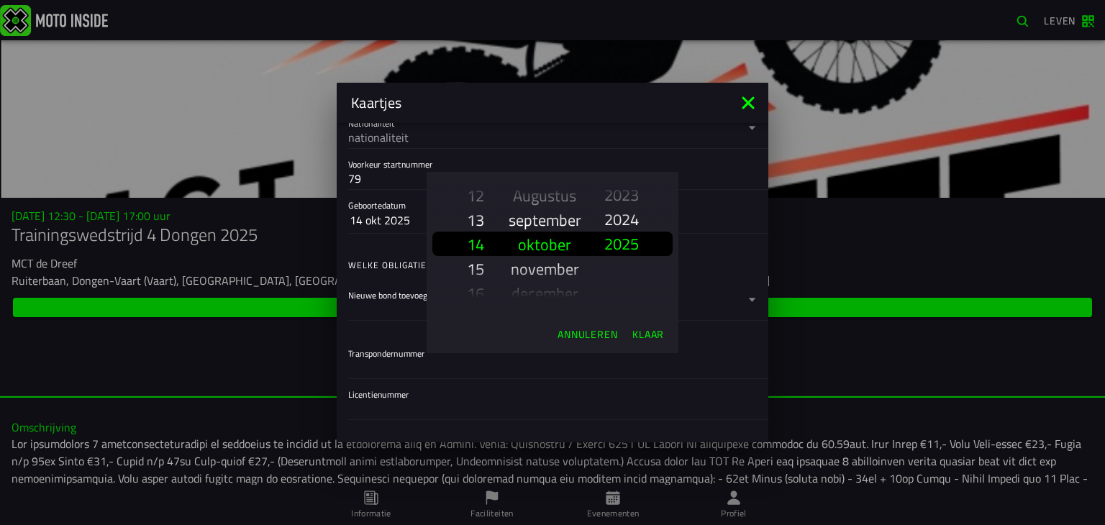
click at [475, 196] on font "12" at bounding box center [475, 195] width 17 height 24
click at [475, 196] on font "10" at bounding box center [475, 195] width 17 height 24
click at [0, 0] on slot "1 2 3 4 5 6 7 8 9 10 11 12 13 14 15 16 17 18 19 20 21 22 23 24 25 26 27 28 29 3…" at bounding box center [0, 0] width 0 height 0
click at [475, 196] on div "8" at bounding box center [476, 195] width 19 height 24
click at [0, 0] on slot "1 2 3 4 5 6 7 8 9 10 11 12 13 14 15 16 17 18 19 20 21 22 23 24 25 26 27 28 29 3…" at bounding box center [0, 0] width 0 height 0
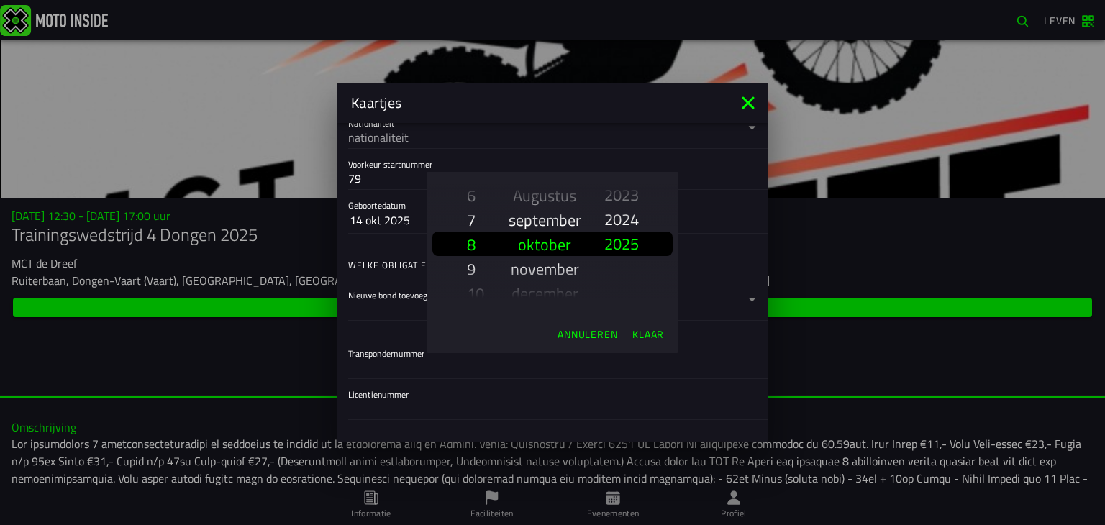
click at [475, 196] on div "6" at bounding box center [476, 195] width 19 height 24
click at [0, 0] on slot "1 2 3 4 5 6 7 8 9 10 11 12 13 14 15 16 17 18 19 20 21 22 23 24 25 26 27 28 29 3…" at bounding box center [0, 0] width 0 height 0
click at [475, 196] on div "4" at bounding box center [476, 195] width 19 height 24
click at [0, 0] on slot "1 2 3 4 5 6 7 8 9 10 11 12 13 14 15 16 17 18 19 20 21 22 23 24 25 26 27 28 29 3…" at bounding box center [0, 0] width 0 height 0
click at [475, 196] on div "2" at bounding box center [476, 195] width 19 height 24
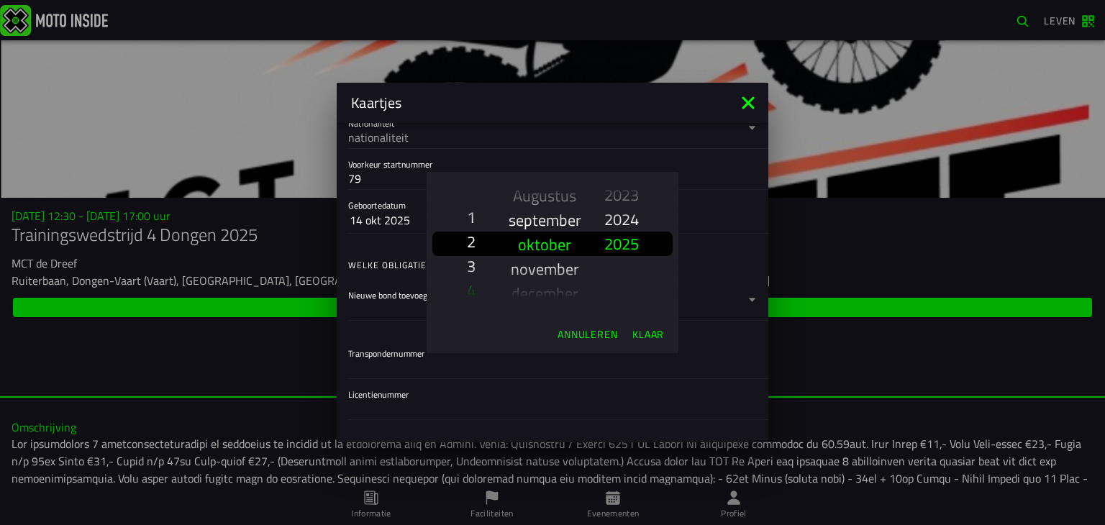
click at [475, 196] on div "1 2 3 4 5 6 7 8 9 10 11 12 13 14 15 16 17 18 19 20 21 22 23 24 25 26 27 28 29 3…" at bounding box center [476, 244] width 42 height 144
click at [475, 196] on div "Selecteer een dag" at bounding box center [476, 195] width 19 height 24
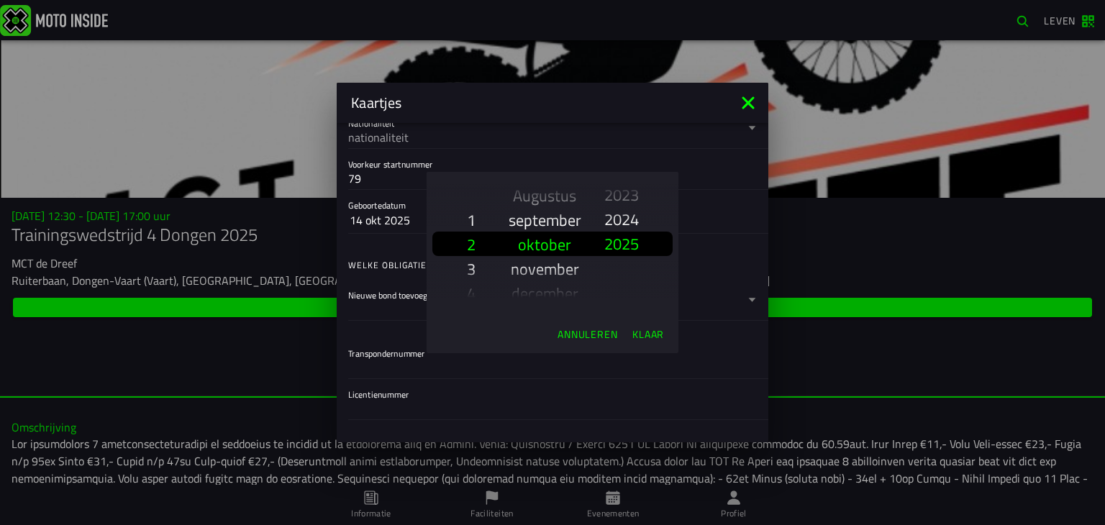
click at [475, 297] on font "4" at bounding box center [471, 293] width 9 height 24
click at [0, 0] on slot "1 2 3 4 5 6 7 8 9 10 11 12 13 14 15 16 17 18 19 20 21 22 23 24 25 26 27 28 29 3…" at bounding box center [0, 0] width 0 height 0
click at [475, 297] on font "6" at bounding box center [471, 293] width 9 height 24
click at [0, 0] on slot "1 2 3 4 5 6 7 8 9 10 11 12 13 14 15 16 17 18 19 20 21 22 23 24 25 26 27 28 29 3…" at bounding box center [0, 0] width 0 height 0
click at [475, 297] on font "8" at bounding box center [471, 293] width 9 height 24
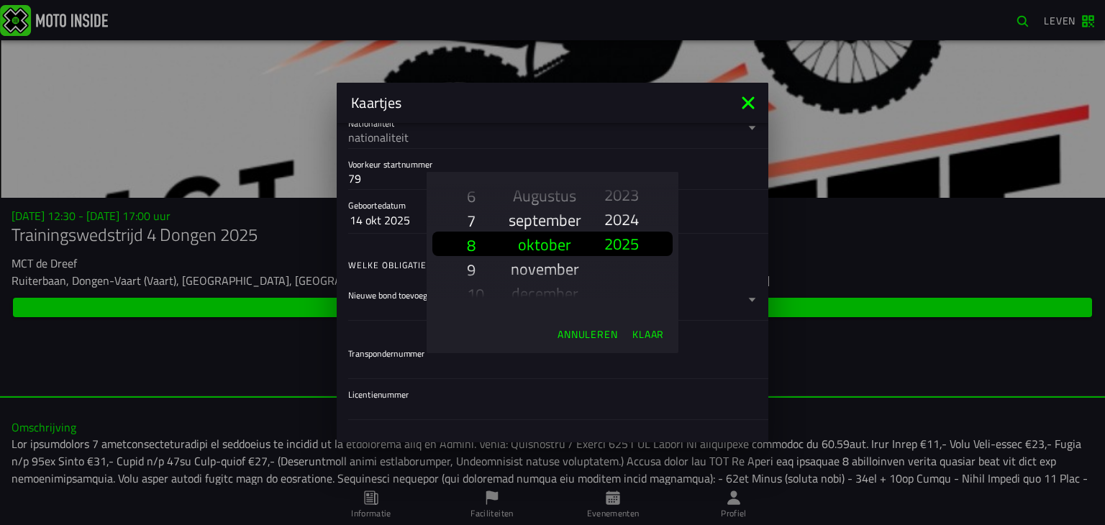
click at [0, 0] on slot "1 2 3 4 5 6 7 8 9 10 11 12 13 14 15 16 17 18 19 20 21 22 23 24 25 26 27 28 29 3…" at bounding box center [0, 0] width 0 height 0
click at [475, 297] on font "10" at bounding box center [475, 293] width 17 height 24
click at [0, 0] on slot "1 2 3 4 5 6 7 8 9 10 11 12 13 14 15 16 17 18 19 20 21 22 23 24 25 26 27 28 29 3…" at bounding box center [0, 0] width 0 height 0
click at [475, 297] on font "12" at bounding box center [475, 293] width 17 height 24
click at [0, 0] on slot "1 2 3 4 5 6 7 8 9 10 11 12 13 14 15 16 17 18 19 20 21 22 23 24 25 26 27 28 29 3…" at bounding box center [0, 0] width 0 height 0
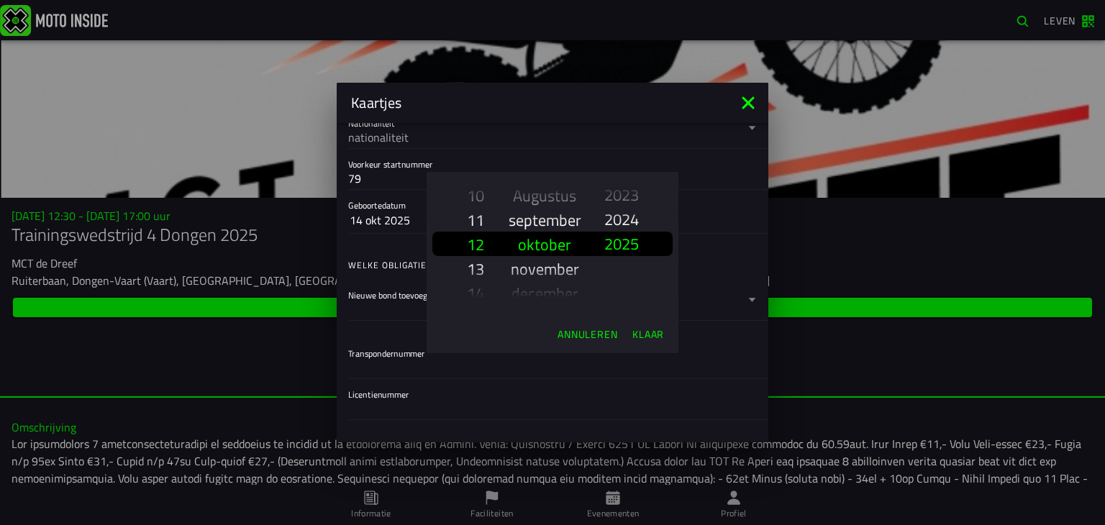
click at [475, 297] on font "14" at bounding box center [475, 293] width 17 height 24
click at [475, 297] on font "16" at bounding box center [475, 286] width 17 height 24
click at [0, 0] on slot "1 2 3 4 5 6 7 8 9 10 11 12 13 14 15 16 17 18 19 20 21 22 23 24 25 26 27 28 29 3…" at bounding box center [0, 0] width 0 height 0
click at [475, 297] on font "18" at bounding box center [475, 293] width 17 height 24
click at [0, 0] on slot "1 2 3 4 5 6 7 8 9 10 11 12 13 14 15 16 17 18 19 20 21 22 23 24 25 26 27 28 29 3…" at bounding box center [0, 0] width 0 height 0
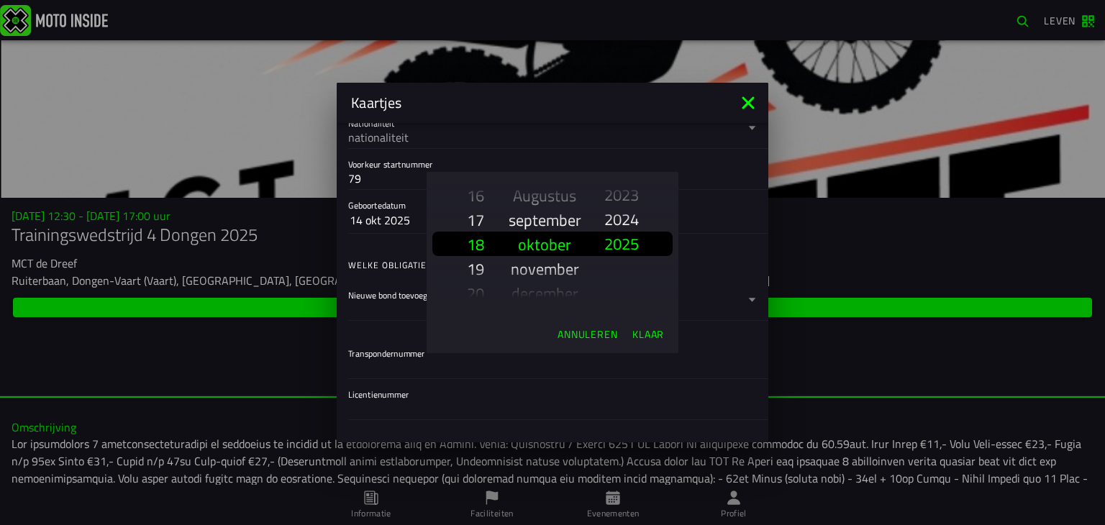
click at [475, 297] on font "20" at bounding box center [475, 293] width 17 height 24
click at [0, 0] on slot "1 2 3 4 5 6 7 8 9 10 11 12 13 14 15 16 17 18 19 20 21 22 23 24 25 26 27 28 29 3…" at bounding box center [0, 0] width 0 height 0
click at [475, 297] on font "22" at bounding box center [475, 293] width 17 height 24
click at [0, 0] on slot "1 2 3 4 5 6 7 8 9 10 11 12 13 14 15 16 17 18 19 20 21 22 23 24 25 26 27 28 29 3…" at bounding box center [0, 0] width 0 height 0
click at [475, 297] on font "24" at bounding box center [475, 293] width 17 height 24
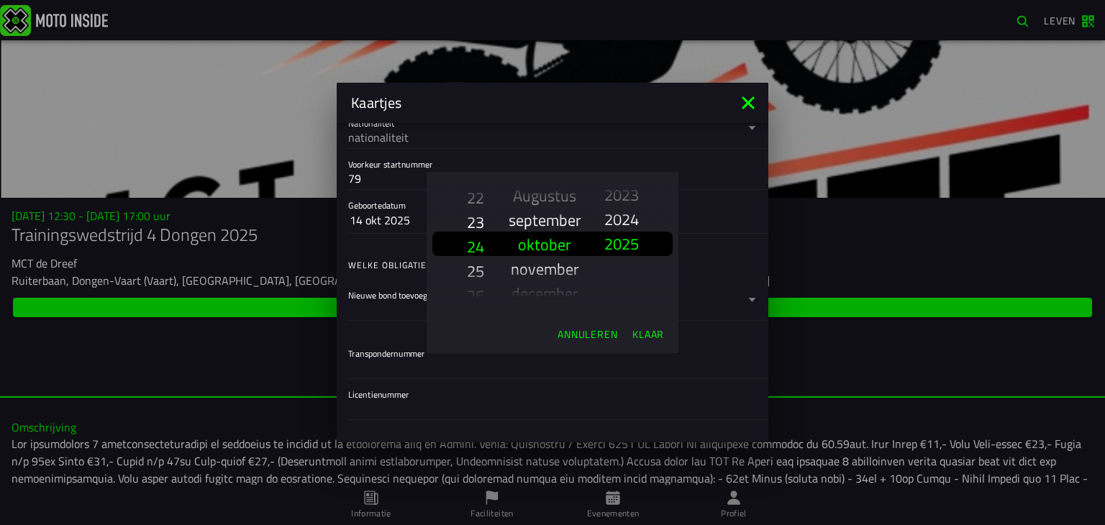
click at [0, 0] on slot "1 2 3 4 5 6 7 8 9 10 11 12 13 14 15 16 17 18 19 20 21 22 23 24 25 26 27 28 29 3…" at bounding box center [0, 0] width 0 height 0
click at [475, 297] on font "26" at bounding box center [475, 293] width 17 height 24
click at [475, 297] on font "28" at bounding box center [475, 293] width 17 height 24
click at [558, 196] on font "Augustus" at bounding box center [544, 195] width 63 height 24
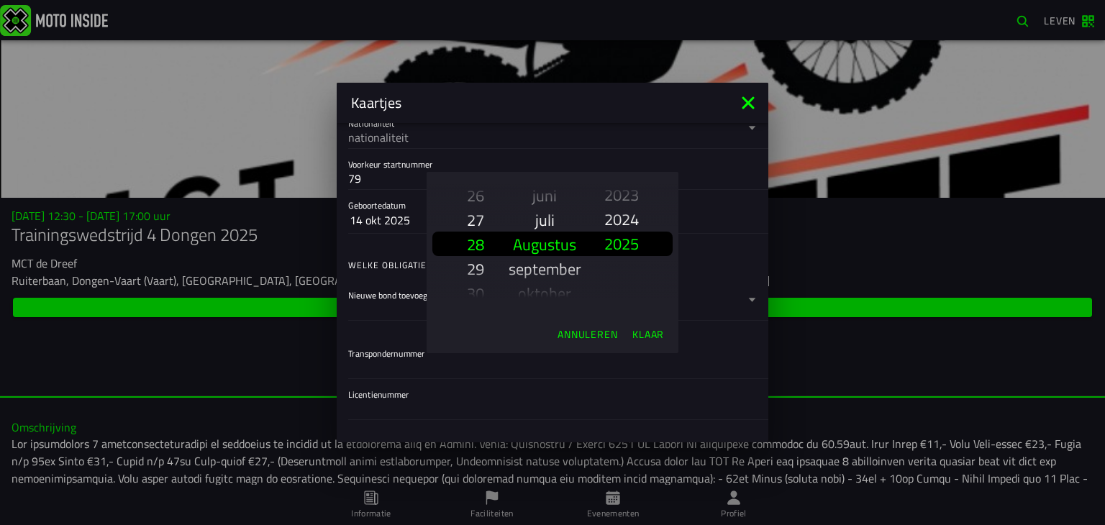
click at [558, 196] on div "juni" at bounding box center [544, 195] width 73 height 24
click at [558, 196] on div "april" at bounding box center [544, 195] width 73 height 24
click at [541, 270] on font "mei" at bounding box center [544, 269] width 24 height 24
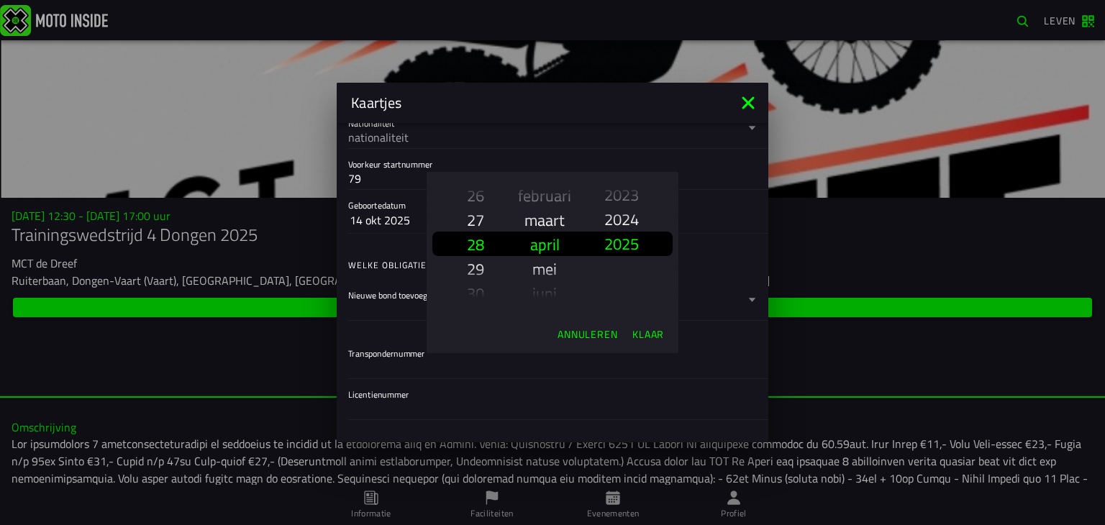
scroll to position [111, 0]
click at [642, 239] on div "1925 1926 1927 1928 1929 1930 1931 1932 1933 1934 1935 1936 1937 1938 1939 1940…" at bounding box center [622, 244] width 58 height 144
click at [639, 194] on div "1925 1926 1927 1928 1929 1930 1931 1932 1933 1934 1935 1936 1937 1938 1939 1940…" at bounding box center [622, 244] width 58 height 144
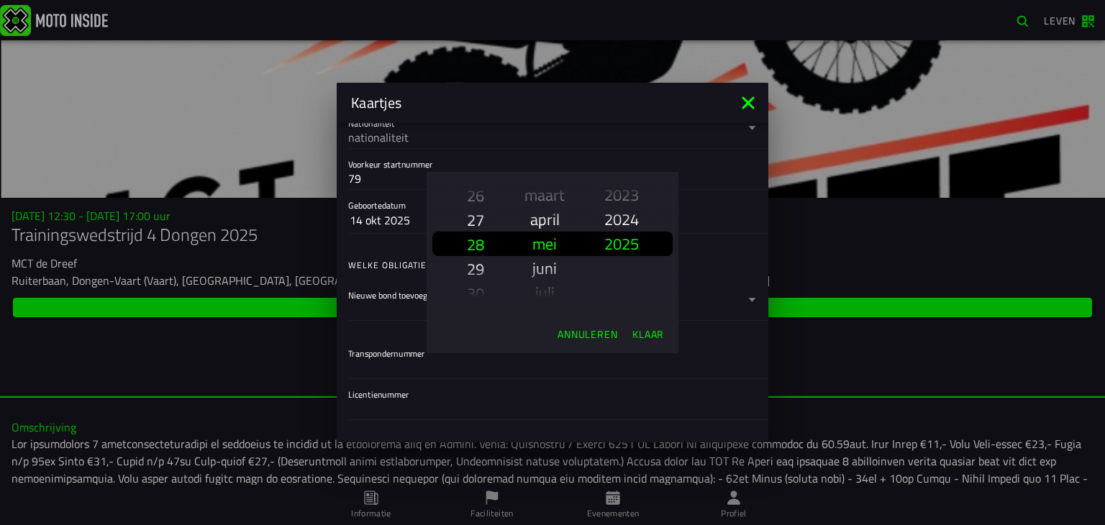
click at [639, 194] on div "1925 1926 1927 1928 1929 1930 1931 1932 1933 1934 1935 1936 1937 1938 1939 1940…" at bounding box center [622, 244] width 58 height 144
click at [621, 188] on font "2023" at bounding box center [621, 195] width 35 height 24
click at [0, 0] on slot "1925 1926 1927 1928 1929 1930 1931 1932 1933 1934 1935 1936 1937 1938 1939 1940…" at bounding box center [0, 0] width 0 height 0
click at [621, 188] on font "2021" at bounding box center [621, 195] width 35 height 24
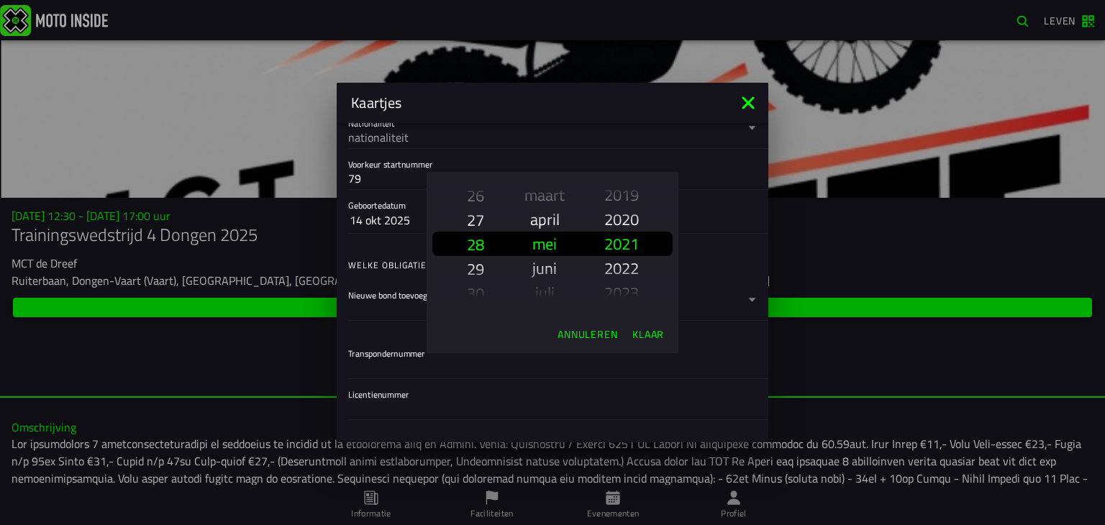
click at [621, 188] on font "2019" at bounding box center [621, 195] width 35 height 24
click at [0, 0] on slot "1925 1926 1927 1928 1929 1930 1931 1932 1933 1934 1935 1936 1937 1938 1939 1940…" at bounding box center [0, 0] width 0 height 0
click at [621, 188] on font "2017" at bounding box center [621, 195] width 35 height 24
click at [0, 0] on slot "1925 1926 1927 1928 1929 1930 1931 1932 1933 1934 1935 1936 1937 1938 1939 1940…" at bounding box center [0, 0] width 0 height 0
click at [621, 188] on font "2015" at bounding box center [621, 195] width 35 height 24
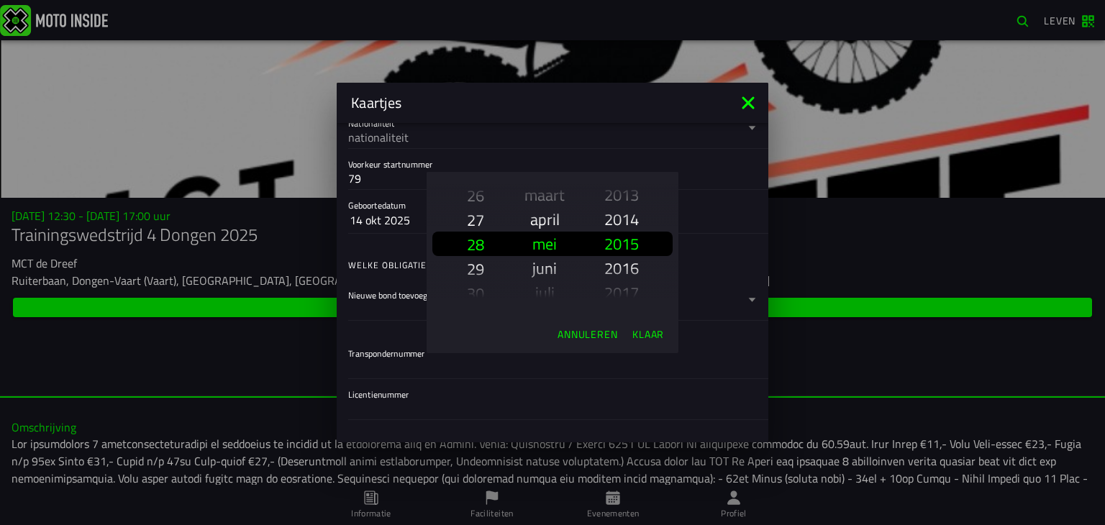
click at [0, 0] on slot "1925 1926 1927 1928 1929 1930 1931 1932 1933 1934 1935 1936 1937 1938 1939 1940…" at bounding box center [0, 0] width 0 height 0
click at [621, 188] on font "2013" at bounding box center [621, 195] width 35 height 24
click at [621, 188] on font "2011" at bounding box center [621, 195] width 35 height 24
click at [622, 288] on font "2013" at bounding box center [621, 292] width 35 height 24
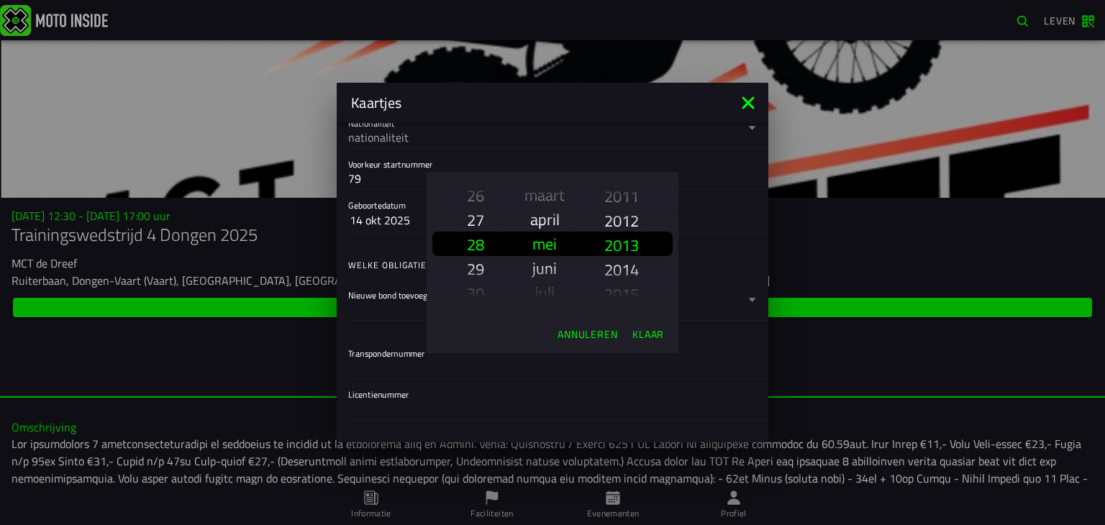
scroll to position [2166, 0]
click at [648, 335] on font "Klaar" at bounding box center [648, 334] width 32 height 15
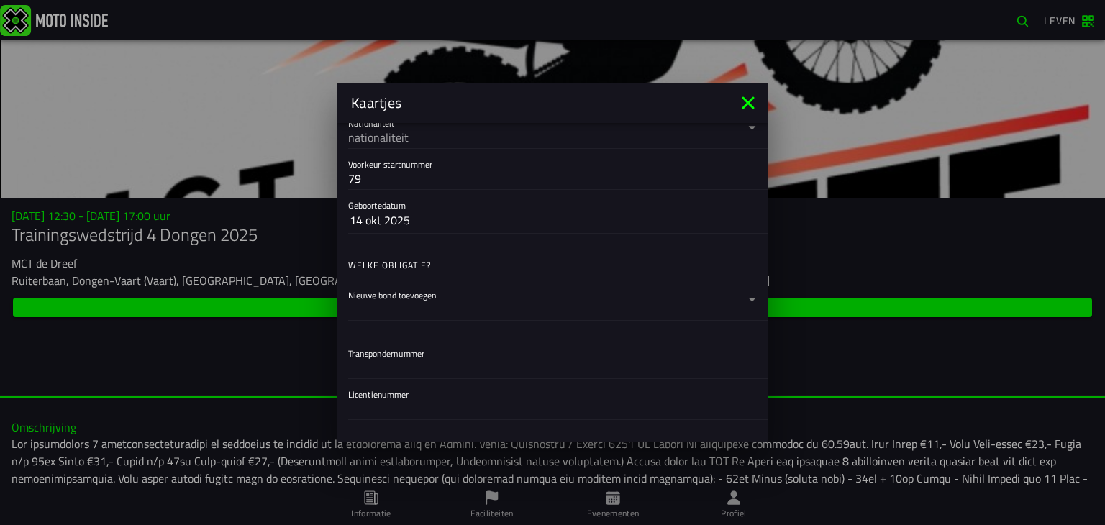
drag, startPoint x: 648, startPoint y: 335, endPoint x: 563, endPoint y: 318, distance: 86.6
click at [563, 318] on ion-list "Registratieformulier Voornaam [PERSON_NAME] Woerkum E-mail [EMAIL_ADDRESS][DOMA…" at bounding box center [553, 187] width 432 height 475
click at [440, 298] on div at bounding box center [546, 308] width 396 height 23
click at [440, 298] on button "Nieuwe bond toevoegen" at bounding box center [552, 300] width 409 height 40
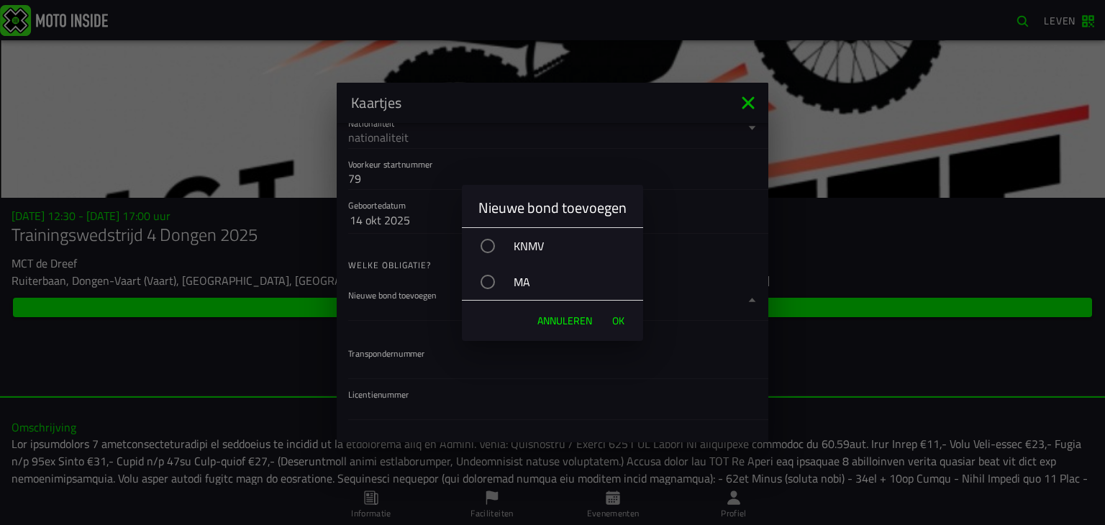
click at [487, 245] on div "button" at bounding box center [487, 246] width 14 height 14
click at [622, 320] on font "OK" at bounding box center [618, 320] width 12 height 15
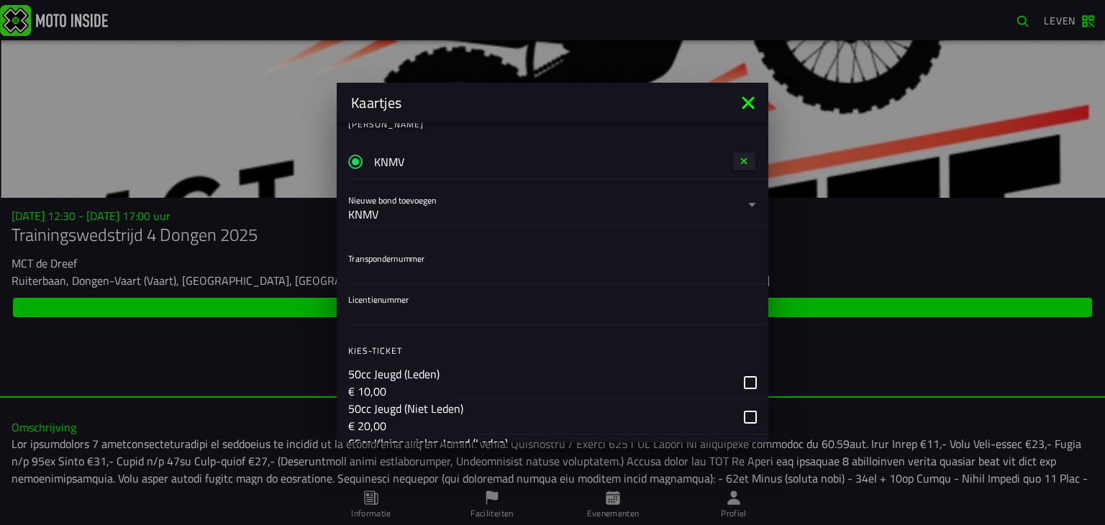
scroll to position [345, 0]
click at [432, 257] on div at bounding box center [552, 268] width 409 height 23
click at [432, 261] on input "Transpondernummer" at bounding box center [552, 269] width 409 height 17
click at [375, 306] on input "Licentienummer" at bounding box center [552, 310] width 409 height 17
type input "933278"
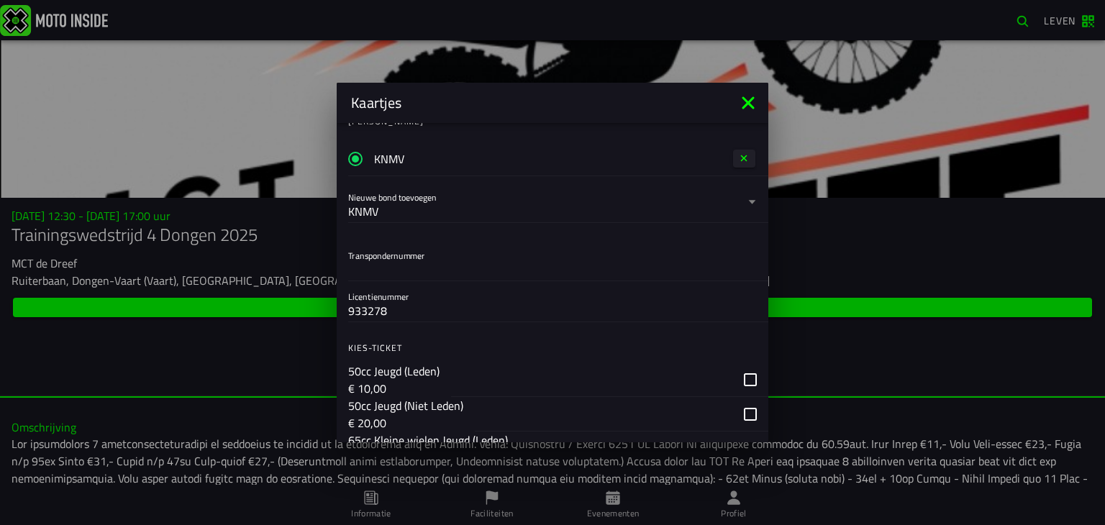
click at [459, 261] on input "Transpondernummer" at bounding box center [552, 269] width 409 height 17
type input "12918914"
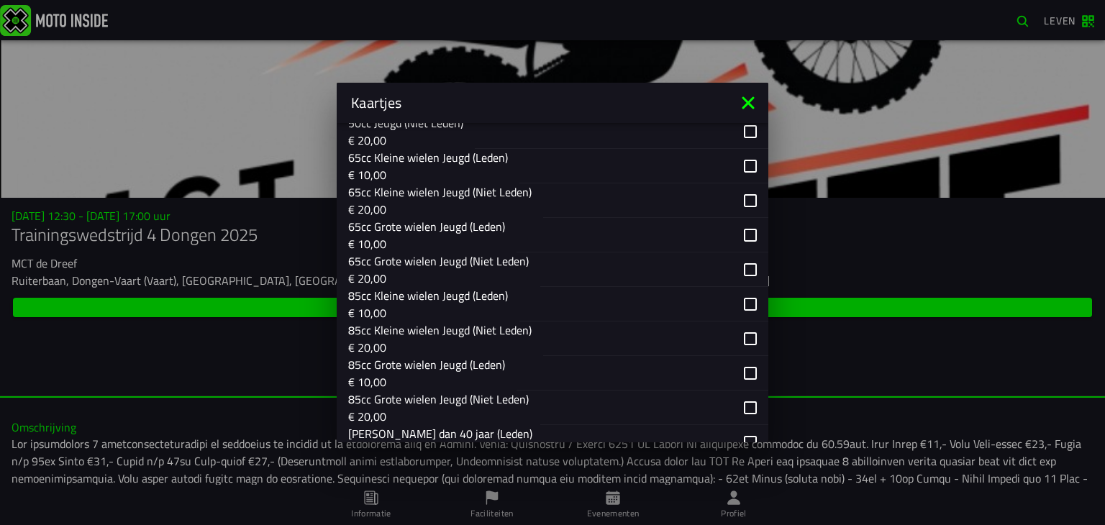
scroll to position [633, 0]
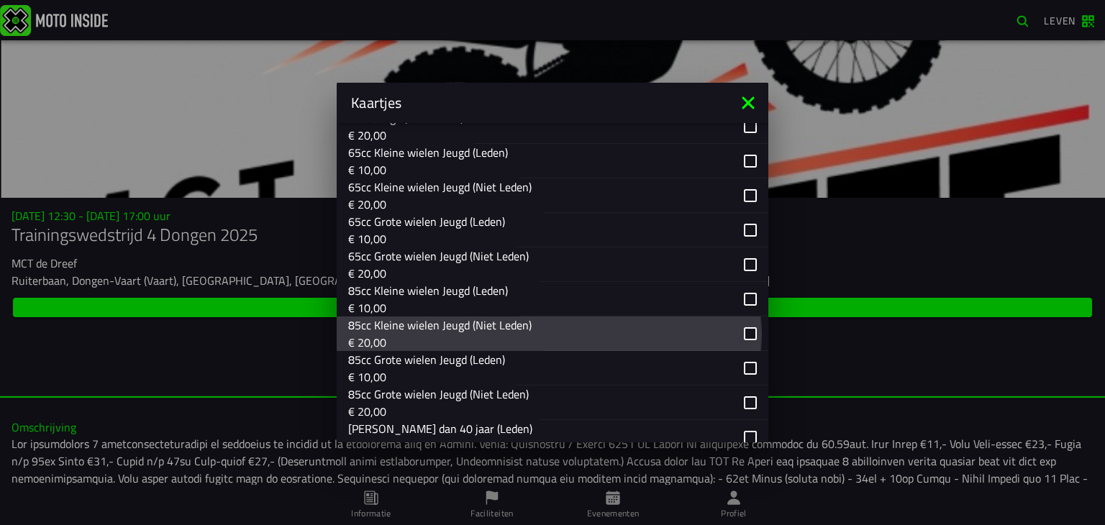
click at [738, 343] on div "button" at bounding box center [655, 333] width 225 height 35
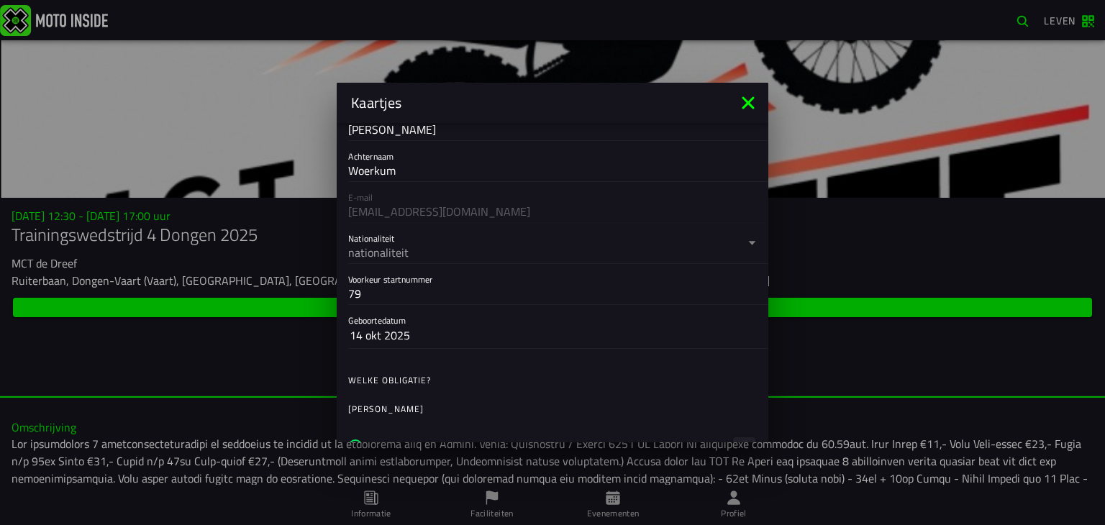
scroll to position [29, 0]
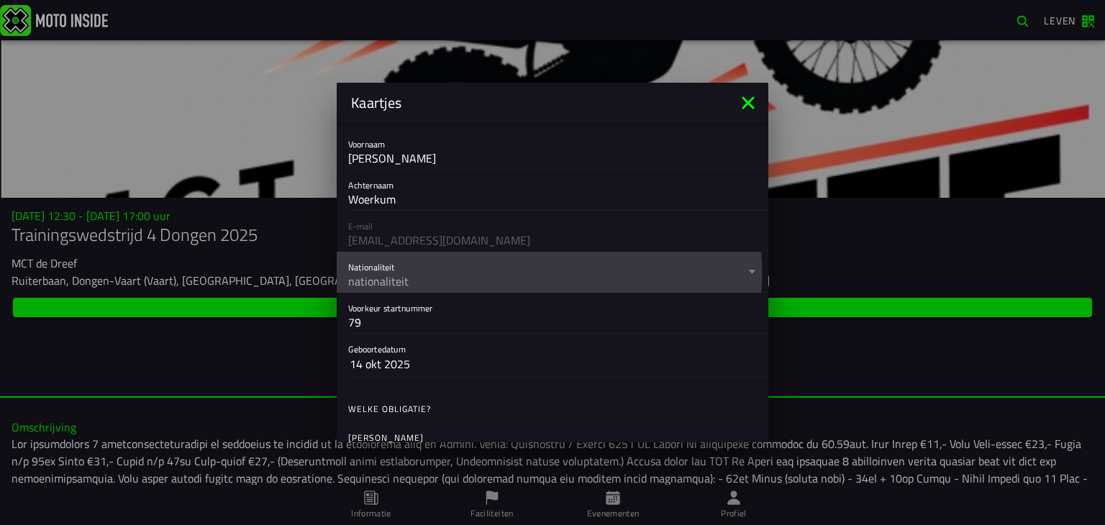
click at [432, 283] on div "nationaliteit" at bounding box center [546, 281] width 396 height 17
click at [432, 283] on button "Nationaliteit nationaliteit" at bounding box center [552, 272] width 409 height 40
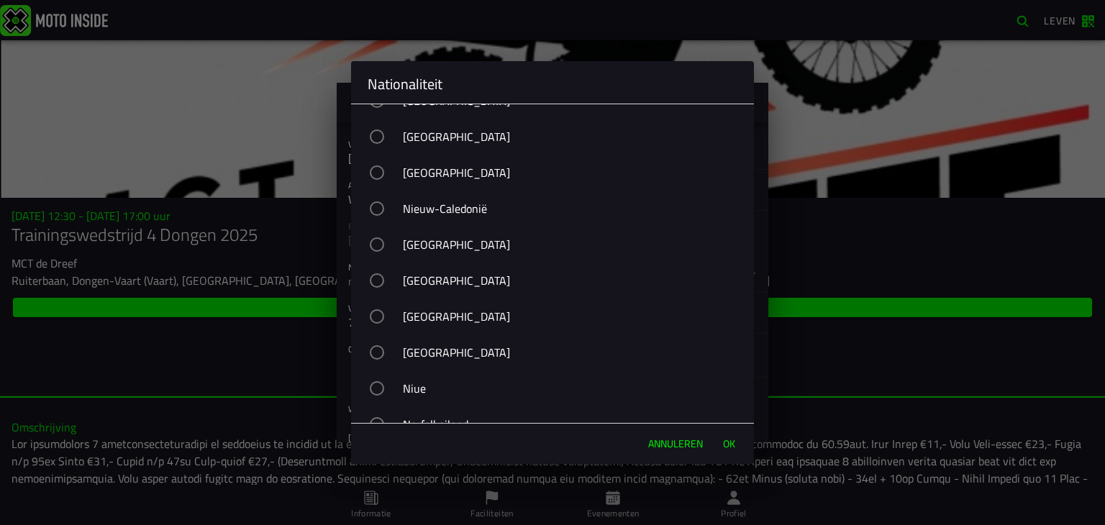
scroll to position [5614, 0]
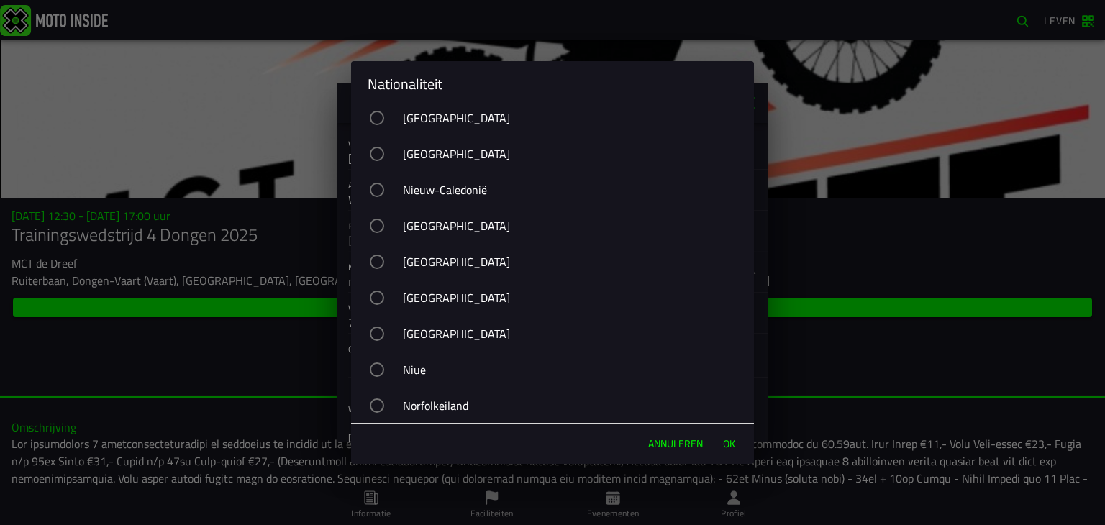
click at [384, 161] on div "button" at bounding box center [377, 154] width 14 height 14
click at [723, 444] on font "OK" at bounding box center [729, 443] width 12 height 15
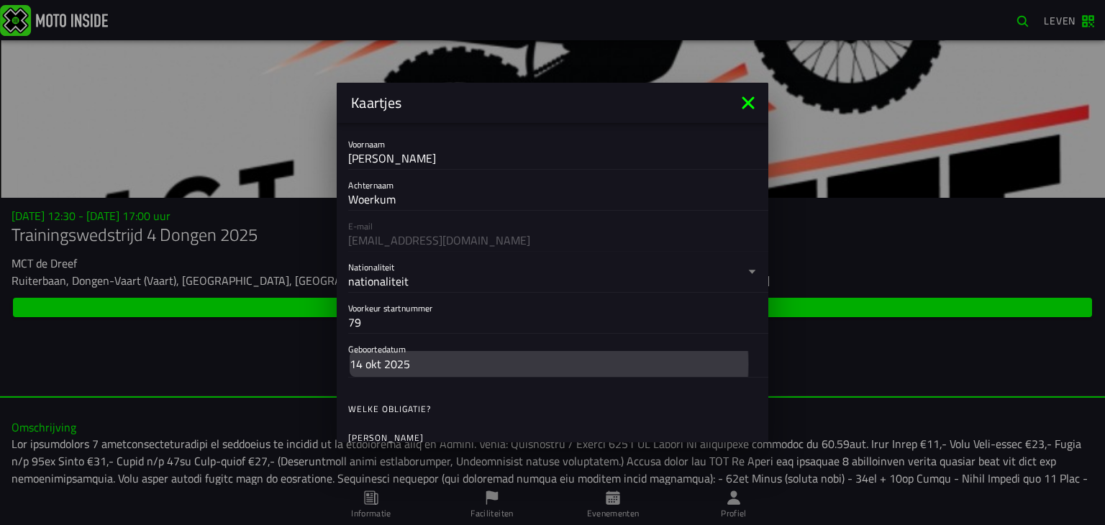
click at [417, 363] on button "14 okt 2025" at bounding box center [553, 364] width 406 height 26
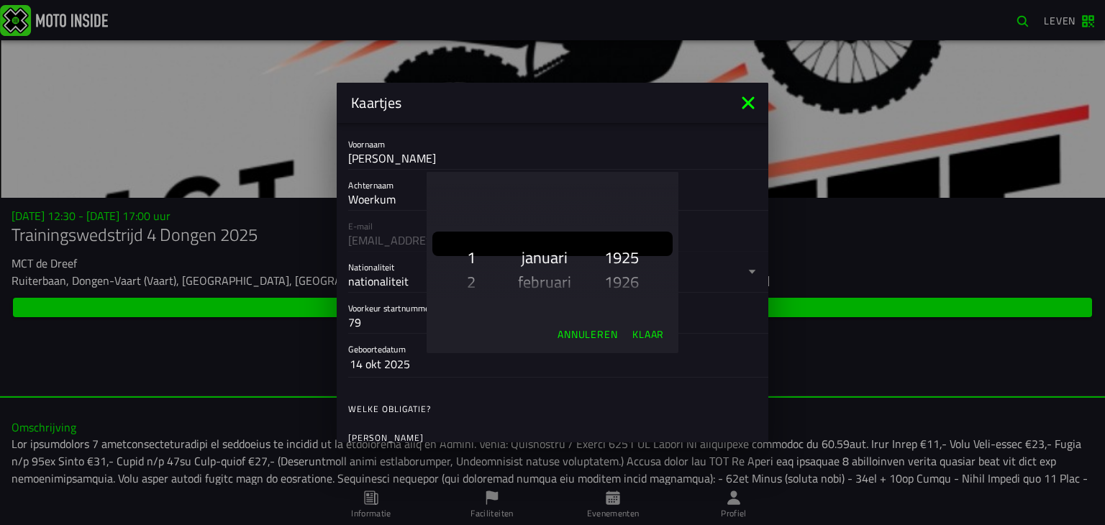
scroll to position [2166, 0]
click at [643, 337] on font "Klaar" at bounding box center [648, 334] width 32 height 15
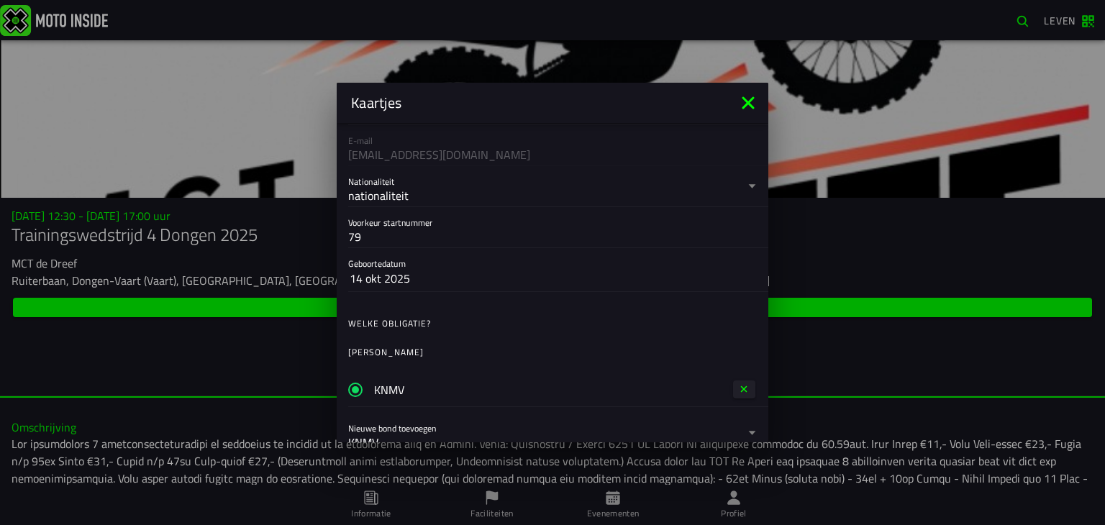
scroll to position [115, 0]
click at [451, 324] on ion-label "Welke obligatie?" at bounding box center [558, 322] width 420 height 13
click at [434, 350] on ion-label "[PERSON_NAME]" at bounding box center [558, 351] width 420 height 13
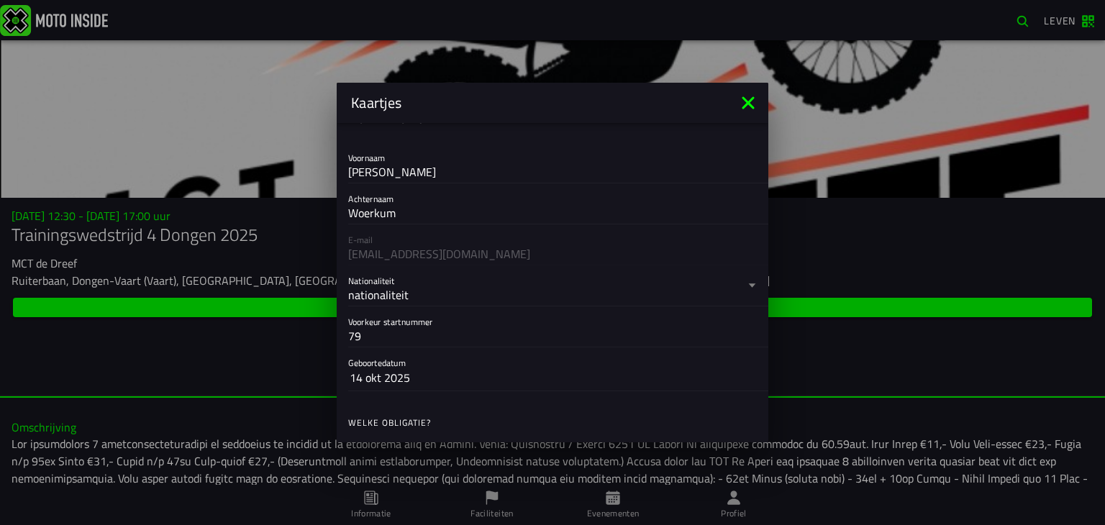
scroll to position [0, 0]
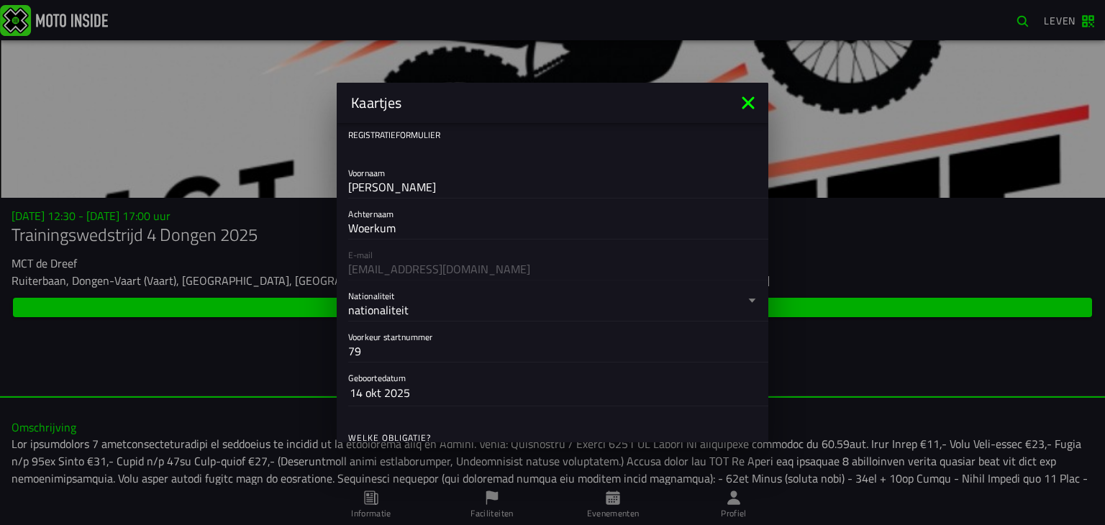
click at [446, 272] on div "E-mail [EMAIL_ADDRESS][DOMAIN_NAME]" at bounding box center [553, 259] width 432 height 41
